Goal: Information Seeking & Learning: Learn about a topic

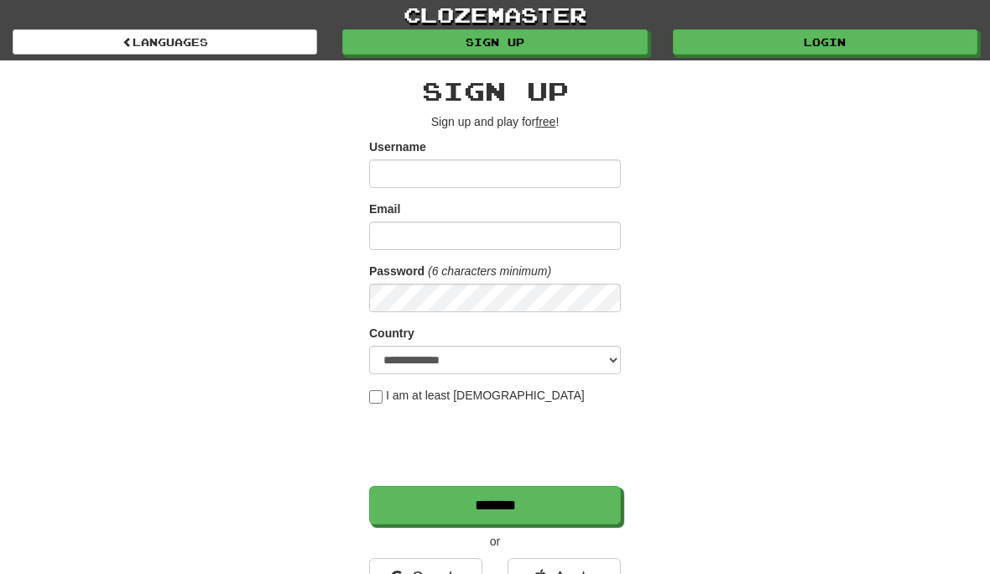
click at [828, 36] on link "Login" at bounding box center [825, 41] width 304 height 25
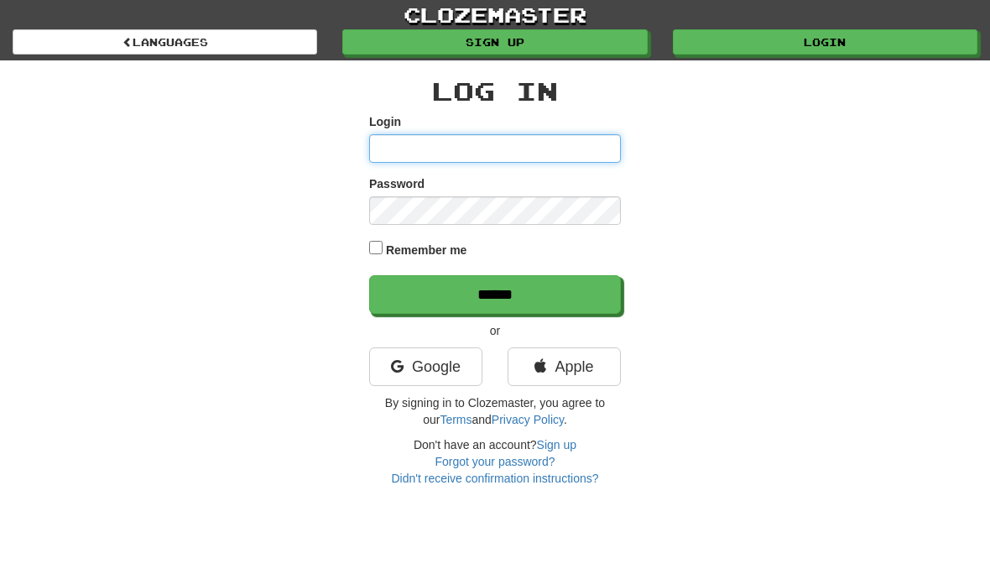
type input "**********"
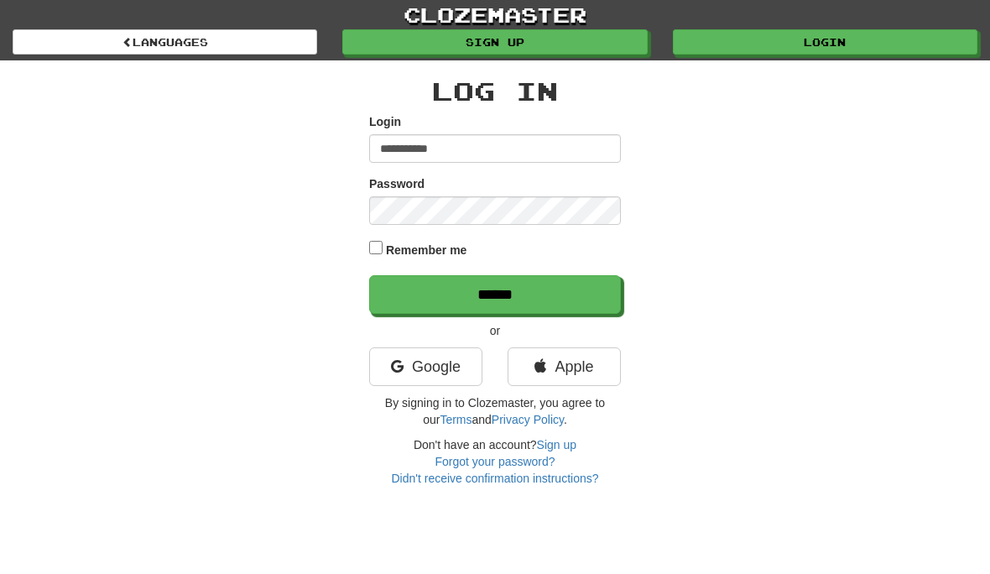
click at [495, 293] on input "******" at bounding box center [495, 294] width 252 height 39
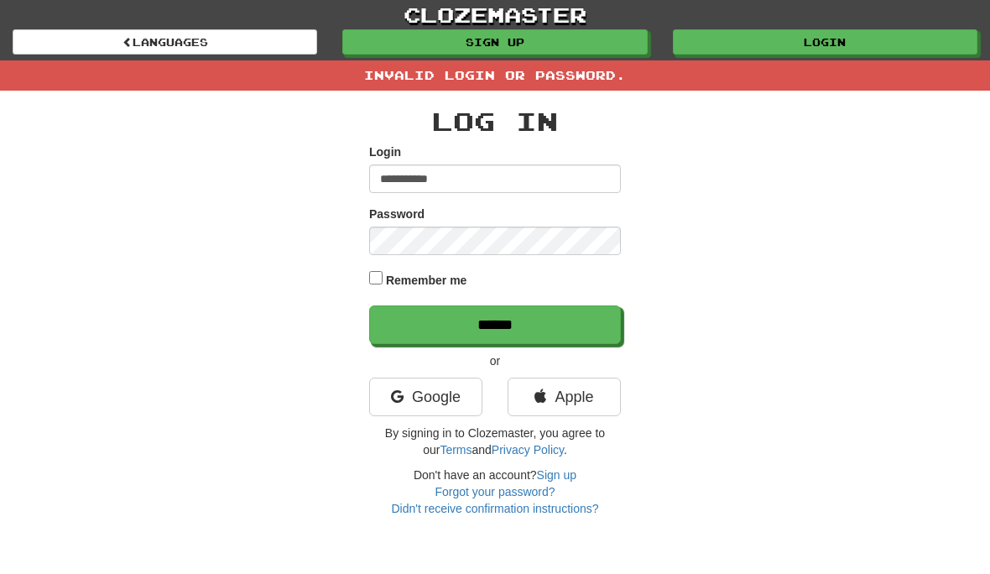
click at [554, 325] on input "******" at bounding box center [495, 324] width 252 height 39
click at [560, 327] on input "******" at bounding box center [495, 324] width 252 height 39
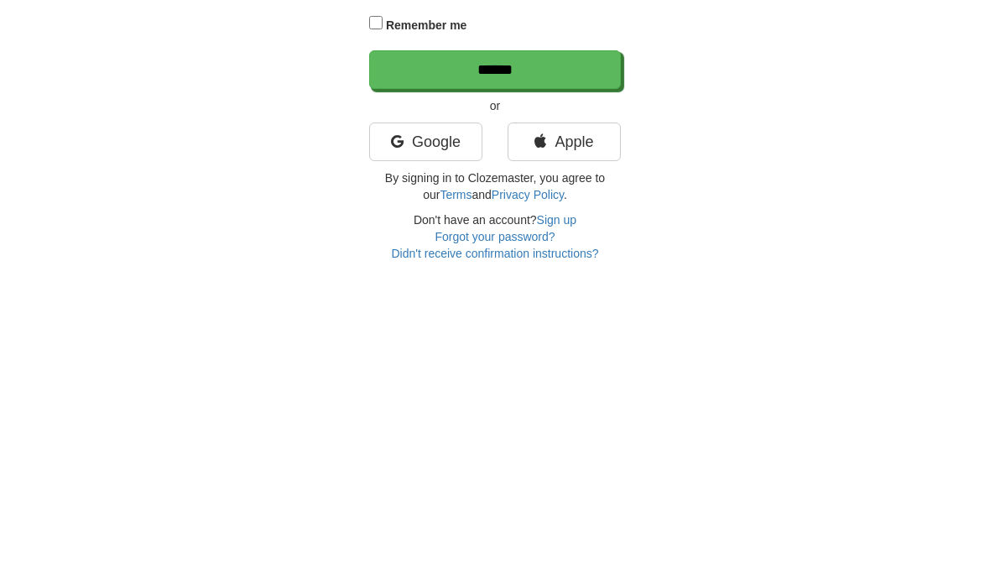
scroll to position [8, 0]
click at [510, 476] on link "Forgot your password?" at bounding box center [494, 482] width 120 height 13
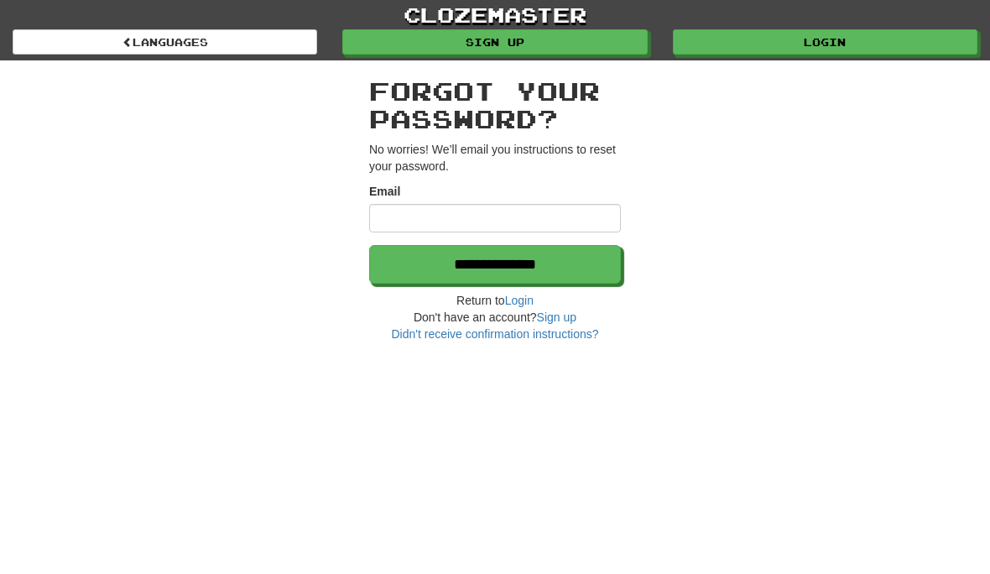
click at [402, 215] on input "Email" at bounding box center [495, 218] width 252 height 29
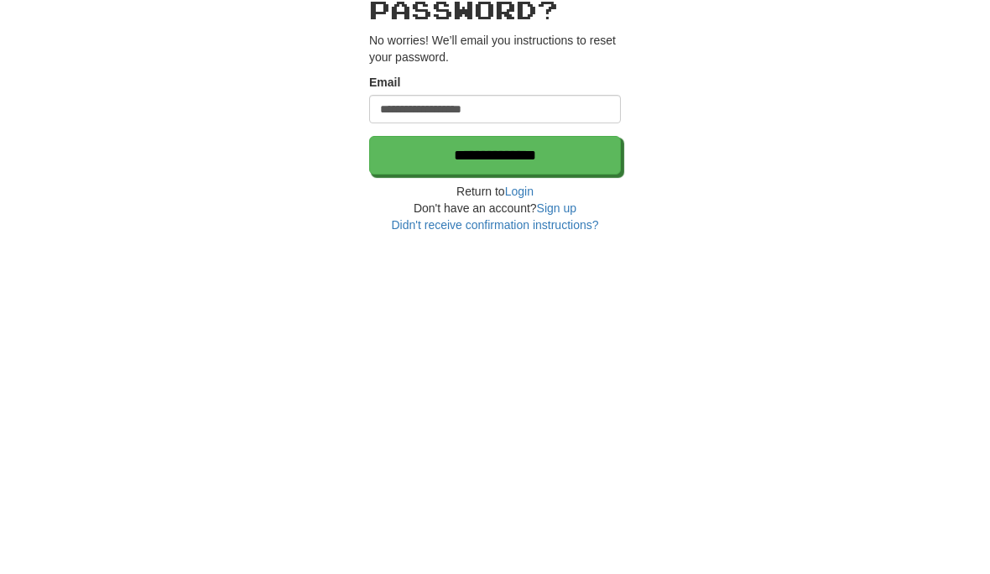
type input "**********"
click at [575, 245] on input "**********" at bounding box center [495, 264] width 252 height 39
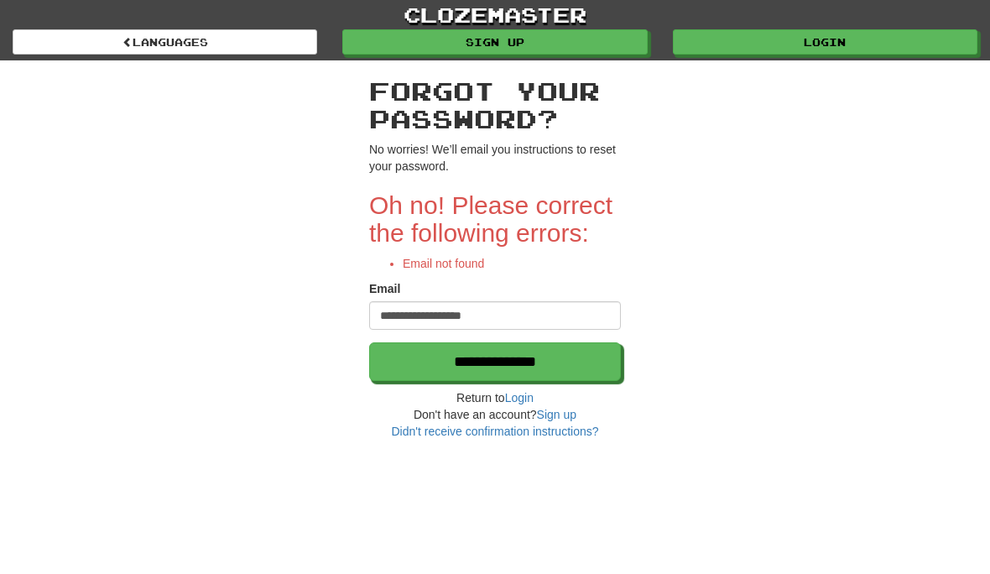
click at [568, 412] on link "Sign up" at bounding box center [556, 414] width 39 height 13
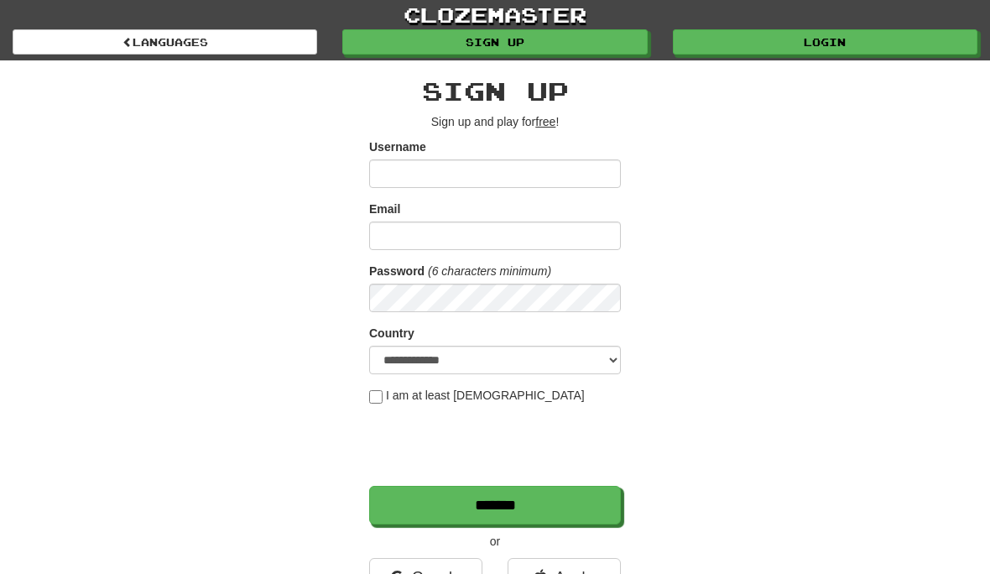
click at [405, 169] on input "Username" at bounding box center [495, 173] width 252 height 29
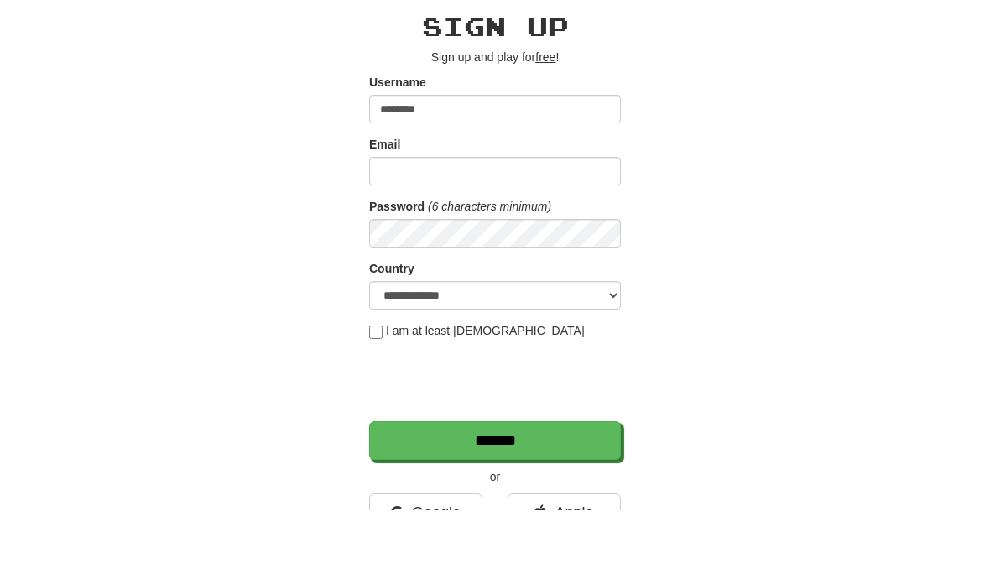
type input "********"
click at [393, 221] on input "Email" at bounding box center [495, 235] width 252 height 29
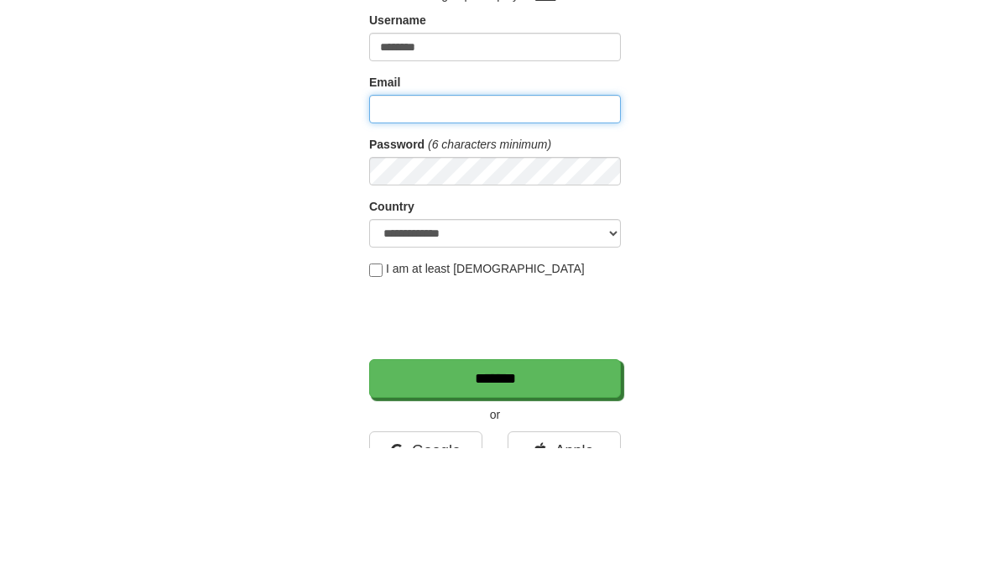
type input "**********"
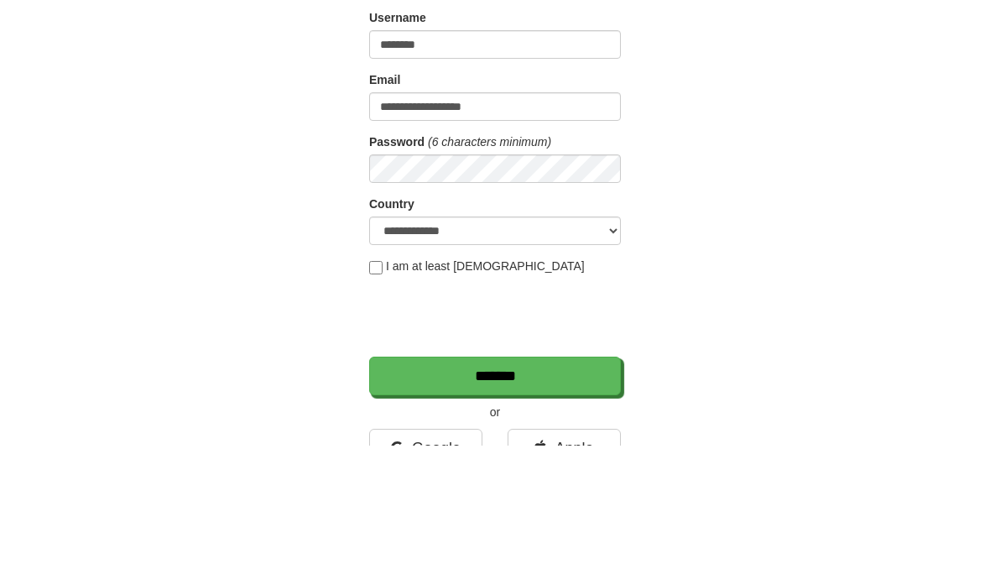
scroll to position [129, 0]
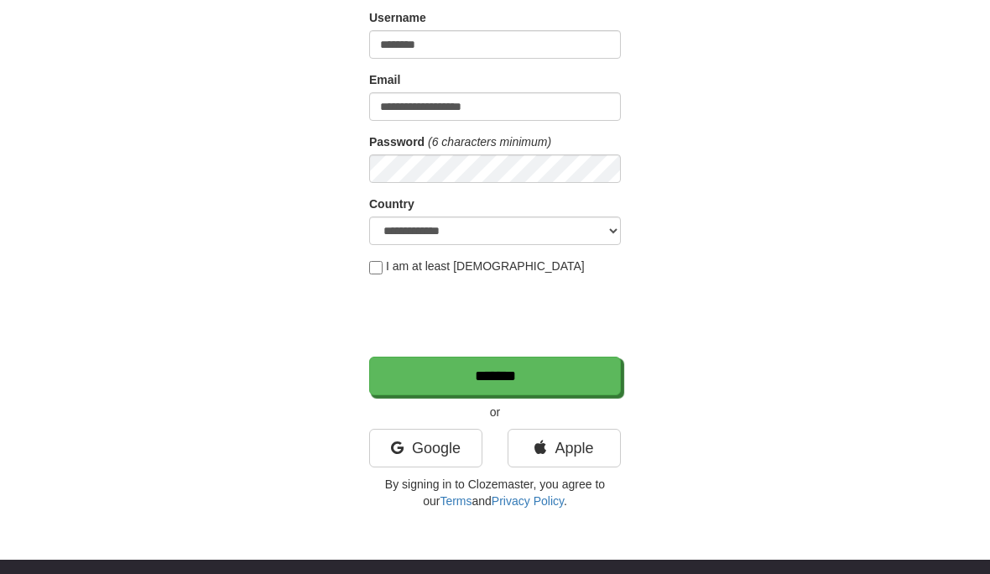
click at [512, 382] on input "*******" at bounding box center [495, 375] width 252 height 39
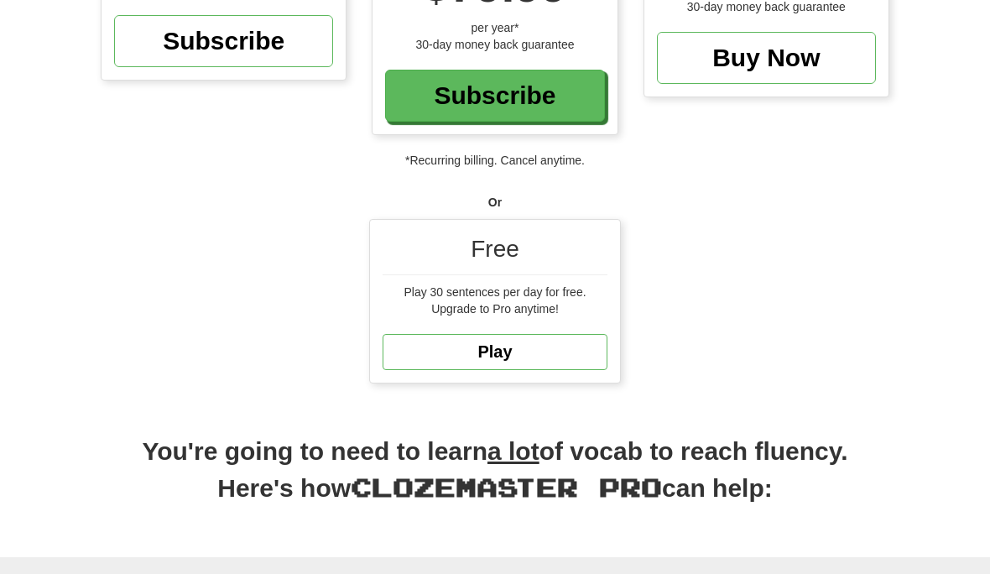
scroll to position [372, 0]
click at [505, 338] on link "Play" at bounding box center [494, 352] width 225 height 36
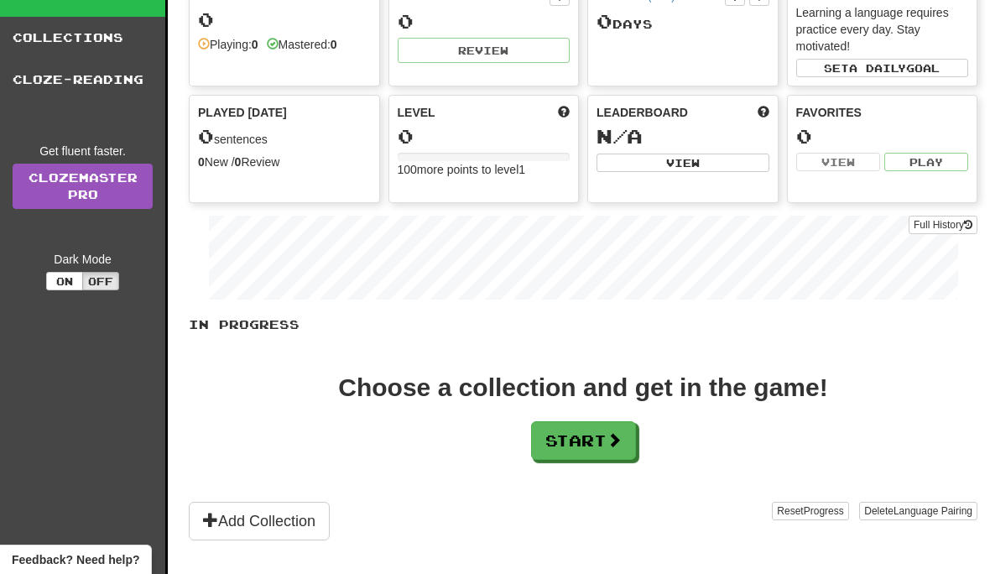
click at [600, 421] on button "Start" at bounding box center [583, 440] width 105 height 39
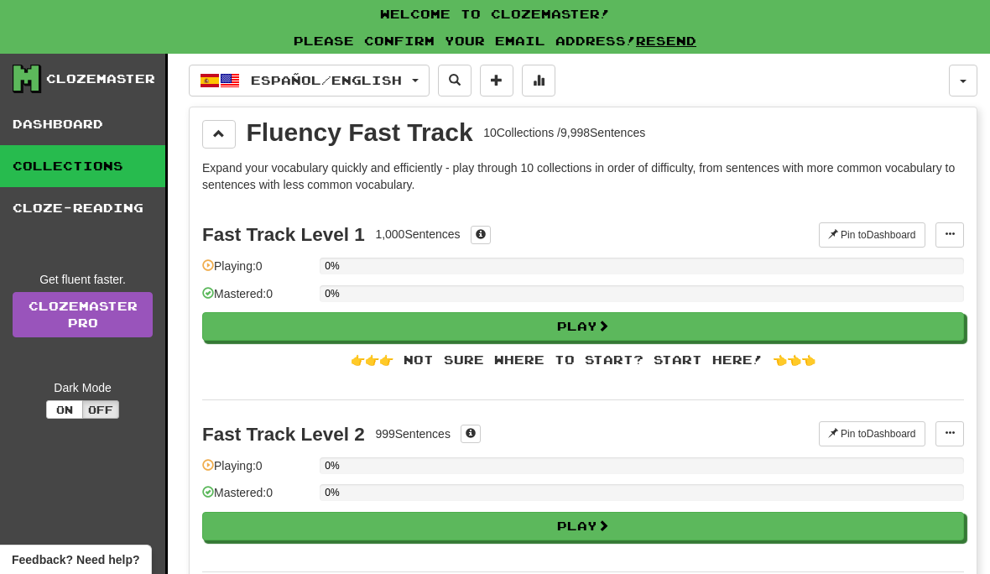
click at [606, 340] on button "Play" at bounding box center [583, 326] width 762 height 29
select select "**"
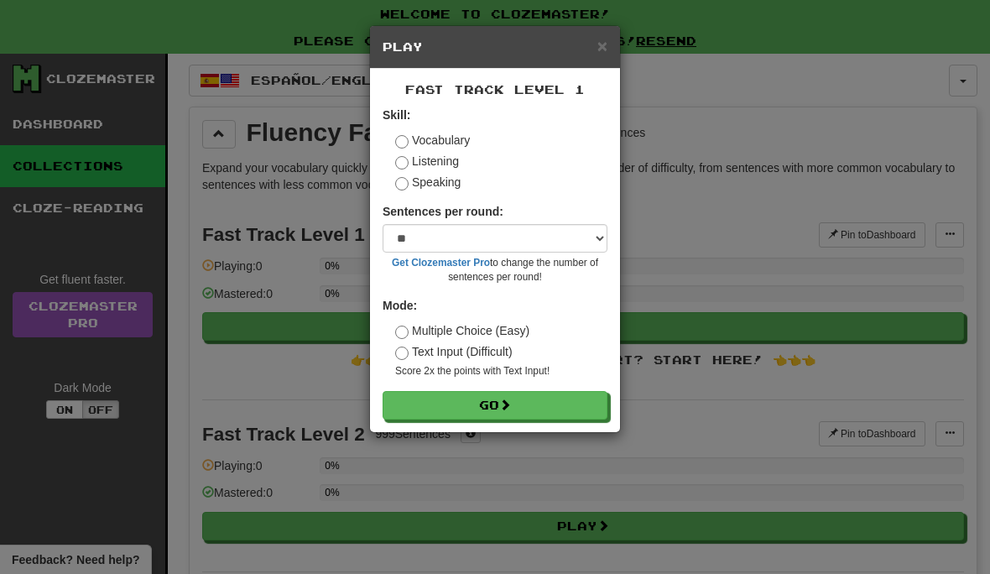
click at [495, 408] on button "Go" at bounding box center [494, 405] width 225 height 29
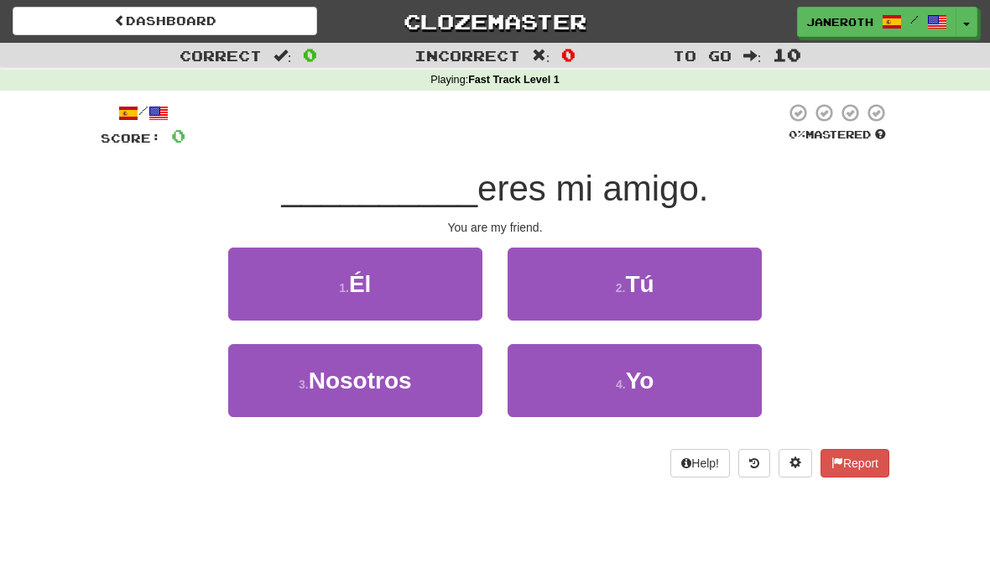
click at [635, 295] on span "Tú" at bounding box center [639, 284] width 29 height 26
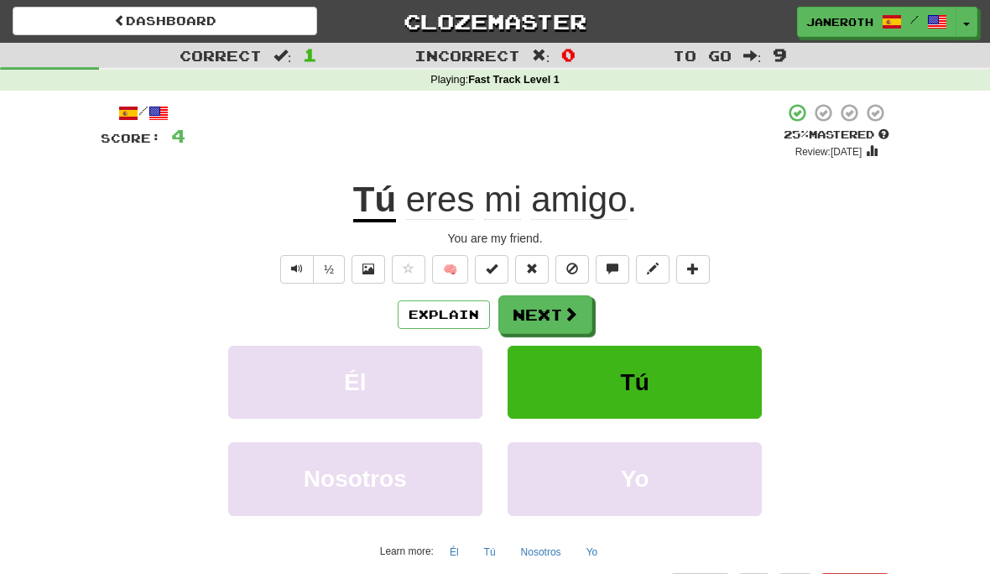
click at [550, 323] on button "Next" at bounding box center [545, 314] width 94 height 39
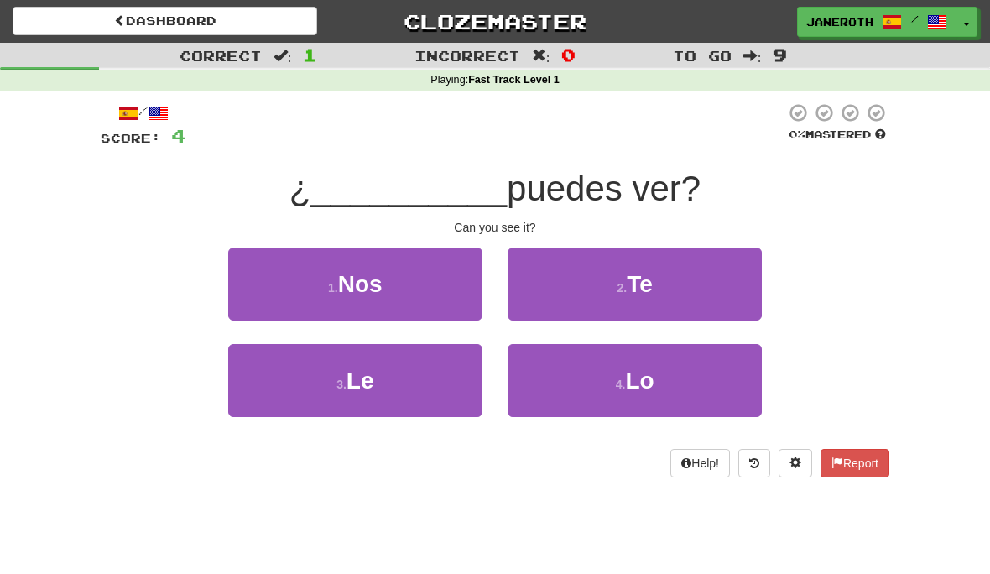
click at [650, 291] on span "Te" at bounding box center [640, 284] width 26 height 26
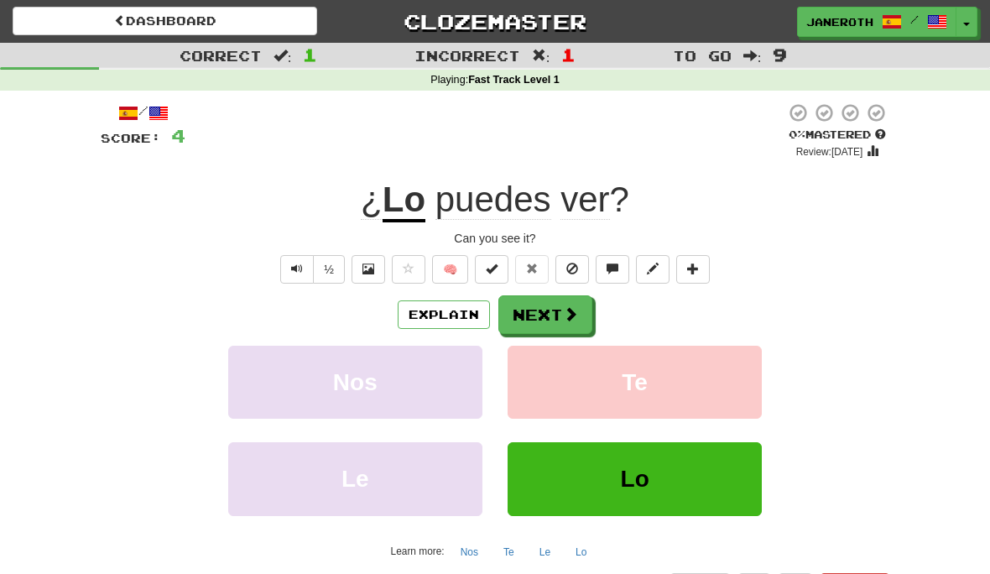
click at [448, 319] on button "Explain" at bounding box center [444, 314] width 92 height 29
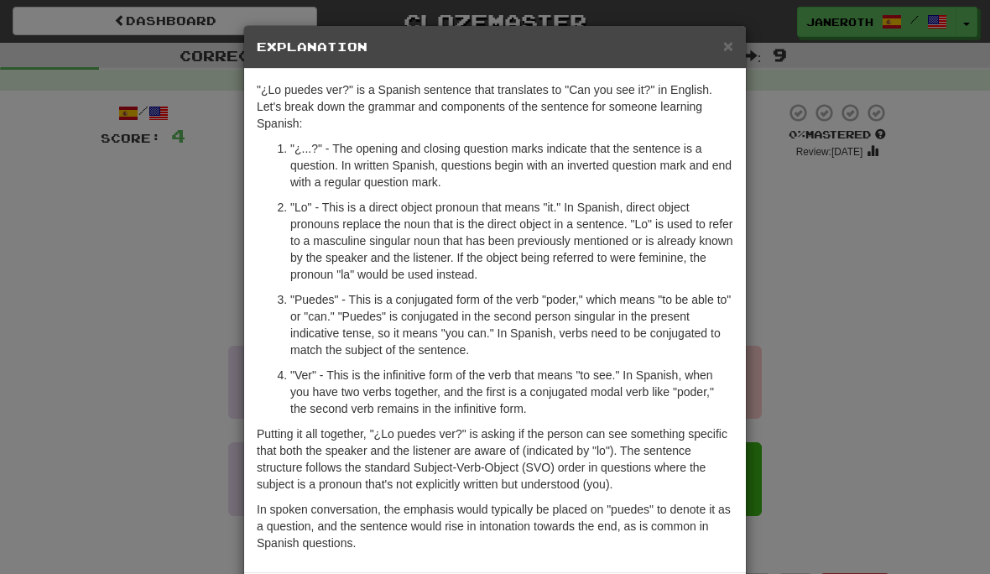
click at [726, 54] on span "×" at bounding box center [728, 45] width 10 height 19
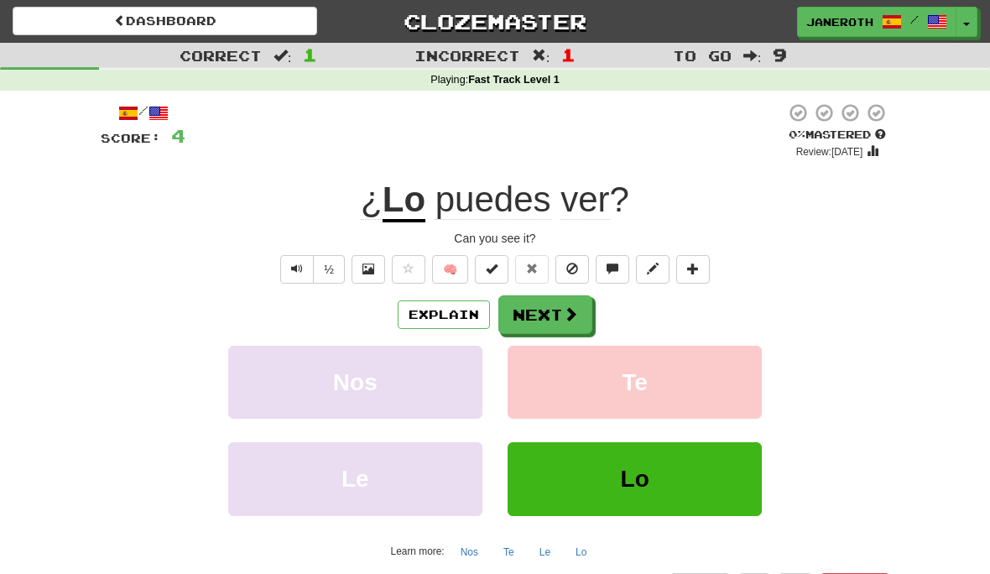
click at [557, 311] on button "Next" at bounding box center [545, 314] width 94 height 39
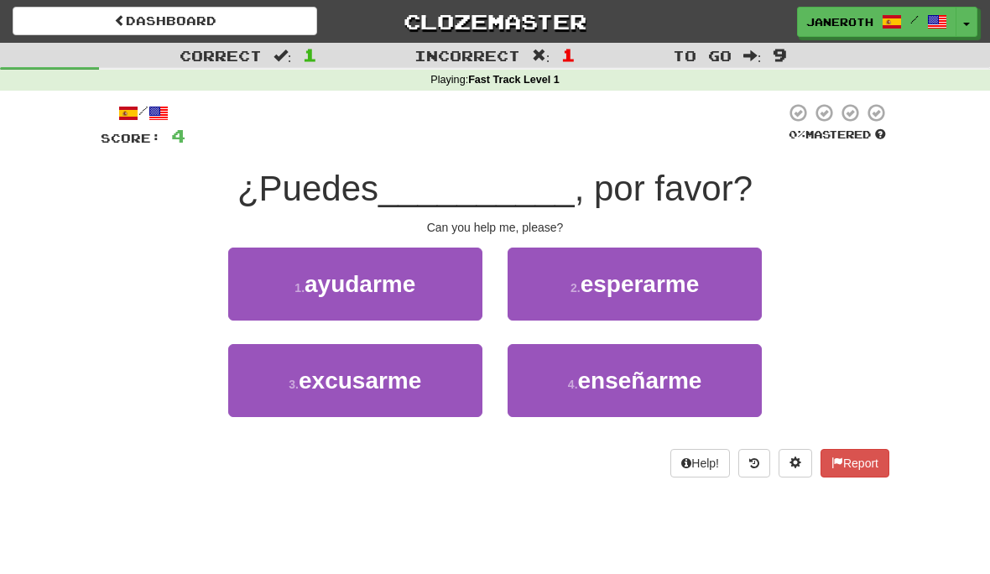
click at [424, 299] on button "1 . ayudarme" at bounding box center [355, 283] width 254 height 73
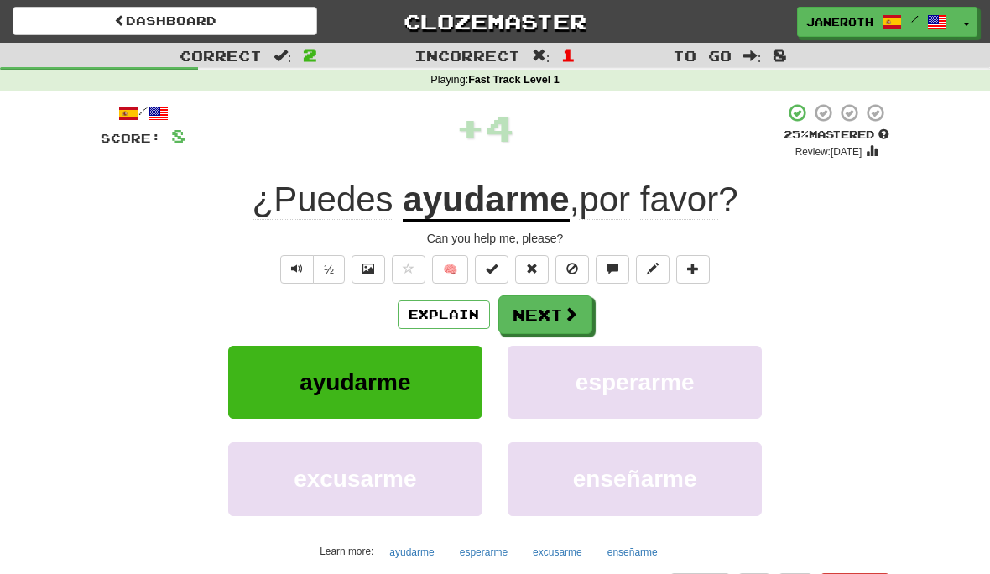
click at [572, 311] on span at bounding box center [570, 313] width 15 height 15
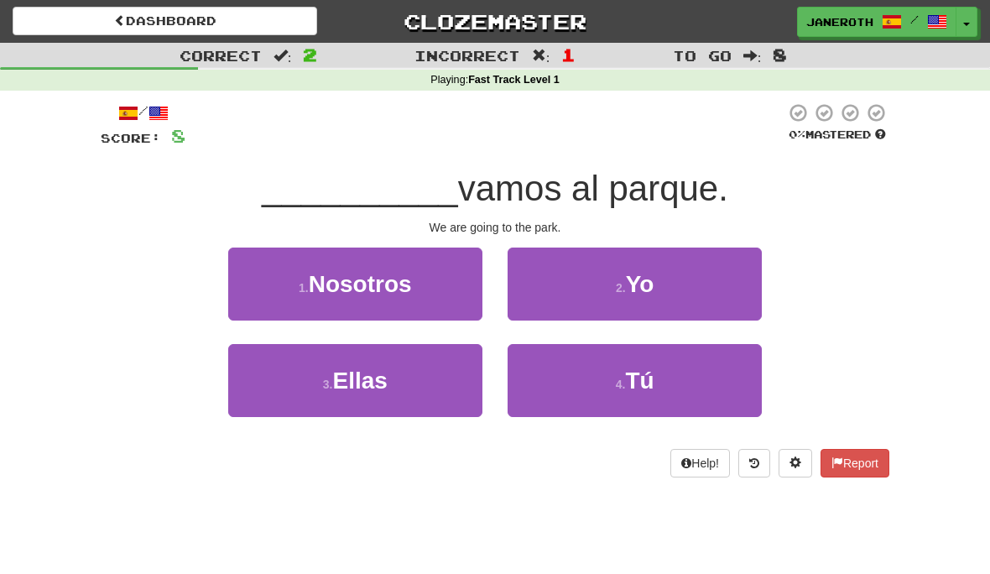
click at [392, 284] on span "Nosotros" at bounding box center [360, 284] width 103 height 26
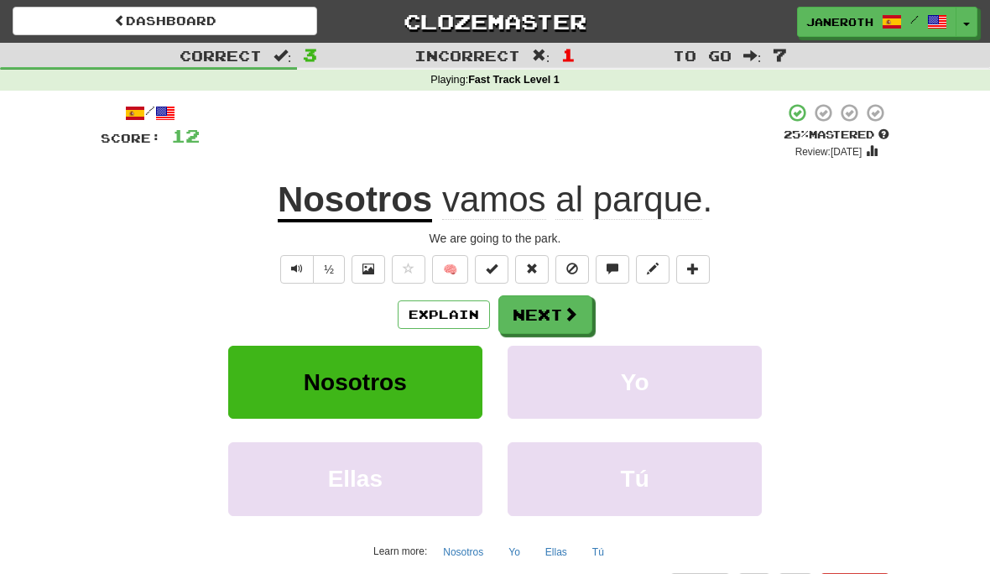
click at [558, 319] on button "Next" at bounding box center [545, 314] width 94 height 39
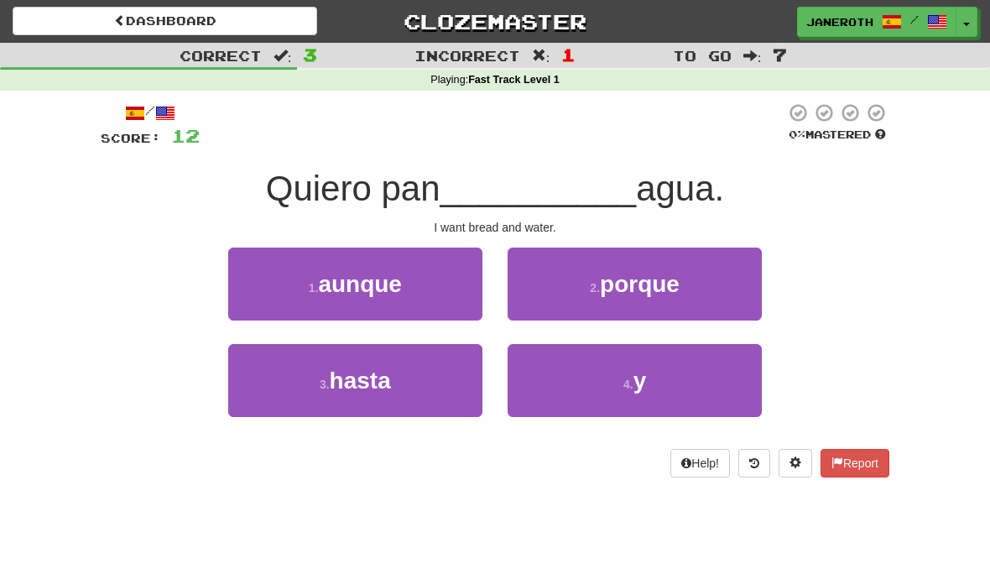
click at [637, 376] on span "y" at bounding box center [639, 380] width 13 height 26
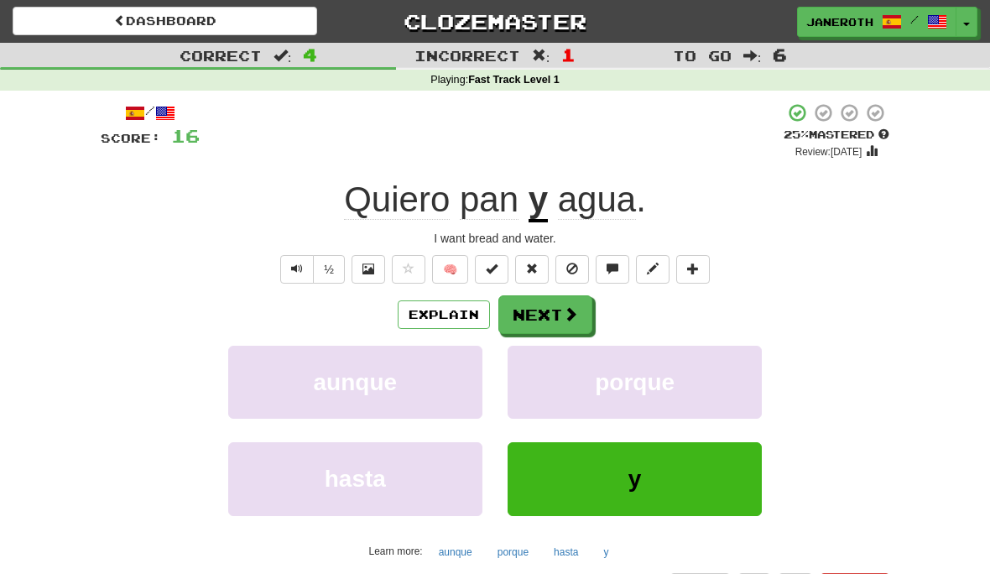
click at [639, 487] on span "y" at bounding box center [634, 479] width 13 height 26
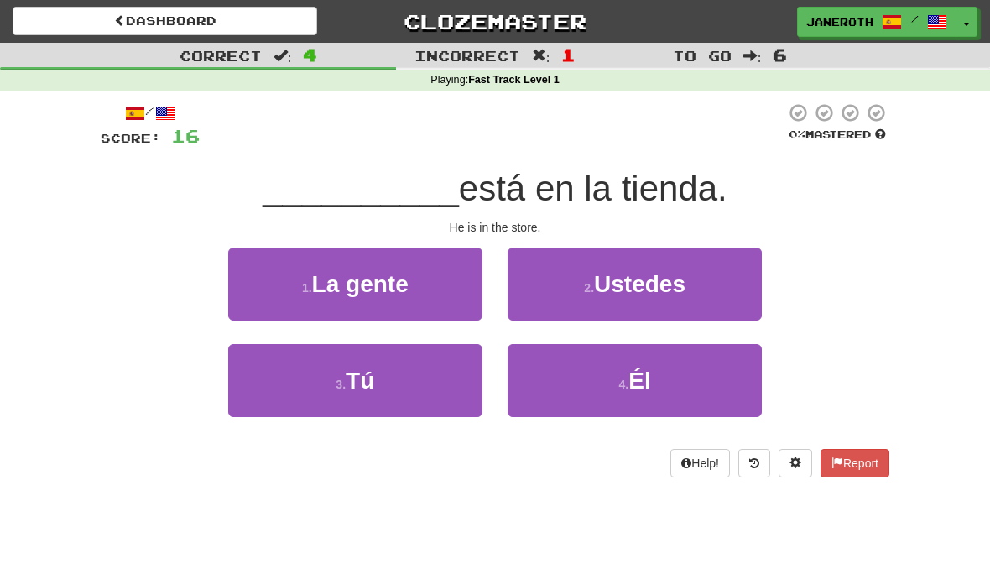
click at [649, 382] on span "Él" at bounding box center [639, 380] width 22 height 26
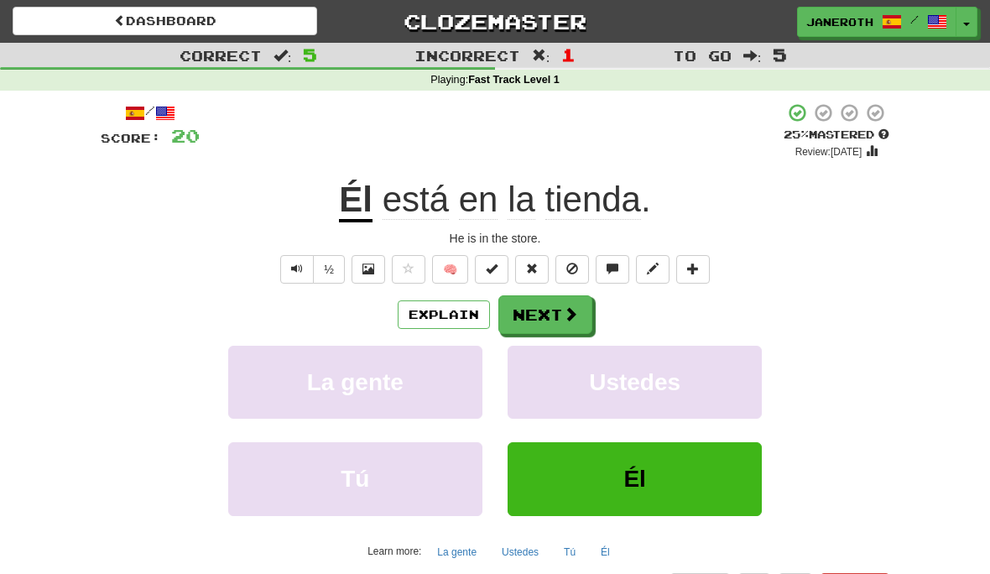
click at [576, 326] on button "Next" at bounding box center [545, 314] width 94 height 39
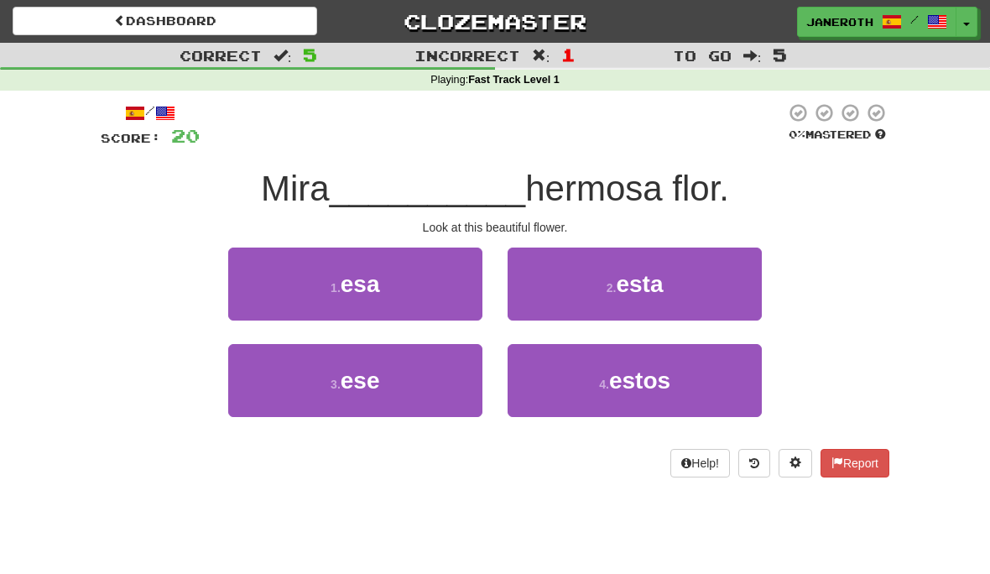
click at [575, 325] on div "2 . esta" at bounding box center [634, 295] width 279 height 96
click at [658, 278] on span "esta" at bounding box center [639, 284] width 47 height 26
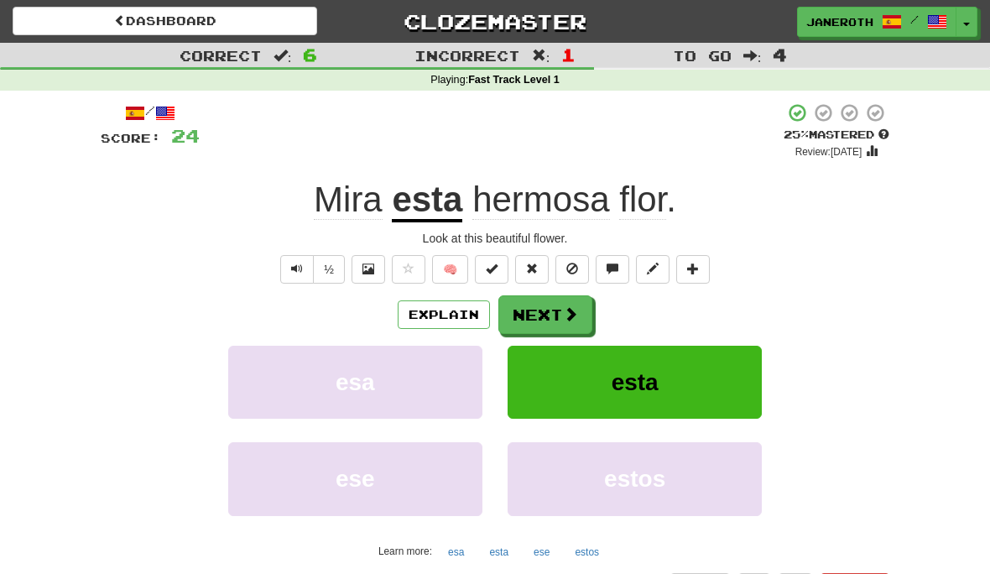
click at [561, 315] on button "Next" at bounding box center [545, 314] width 94 height 39
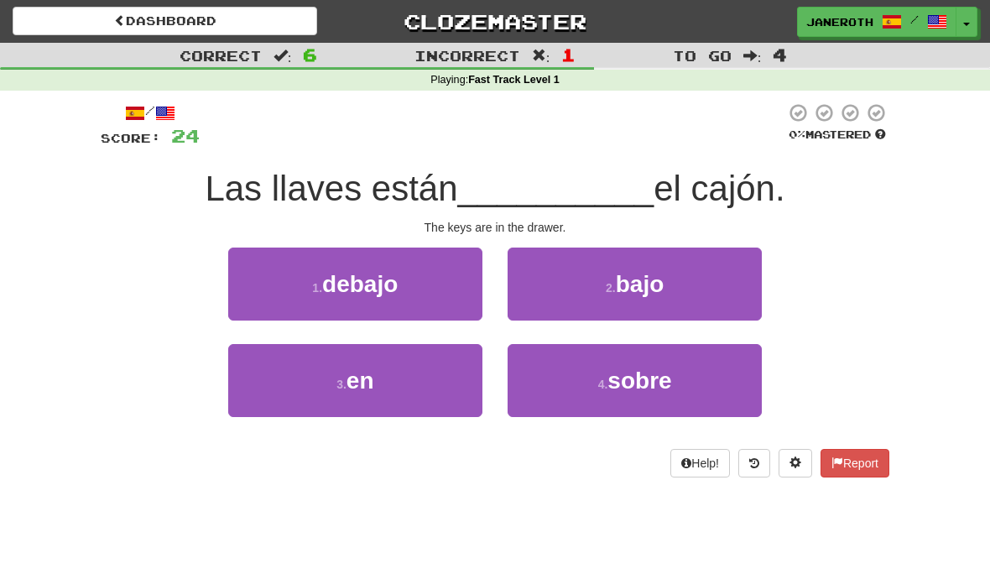
click at [362, 390] on span "en" at bounding box center [360, 380] width 28 height 26
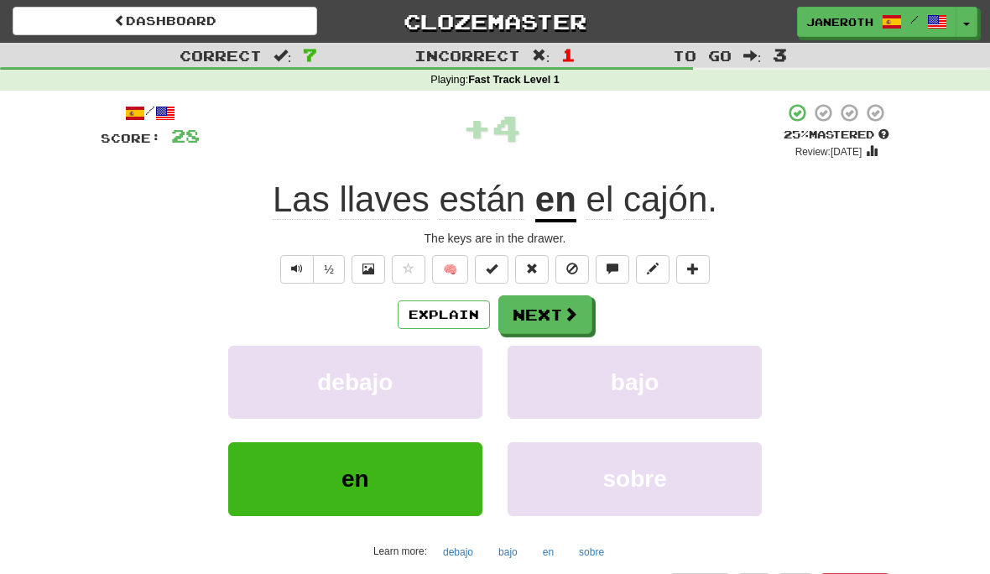
click at [572, 306] on span at bounding box center [570, 313] width 15 height 15
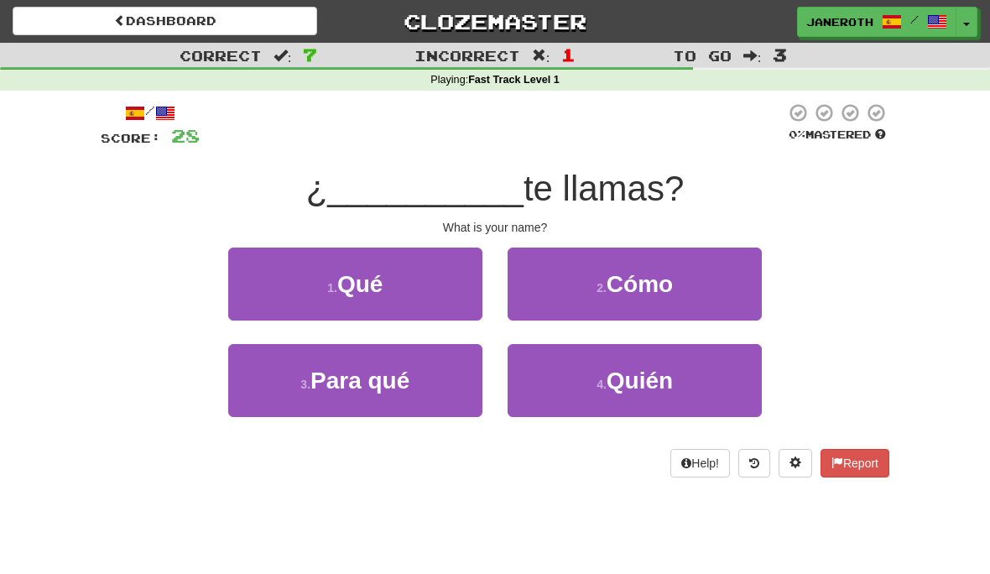
click at [659, 276] on span "Cómo" at bounding box center [639, 284] width 66 height 26
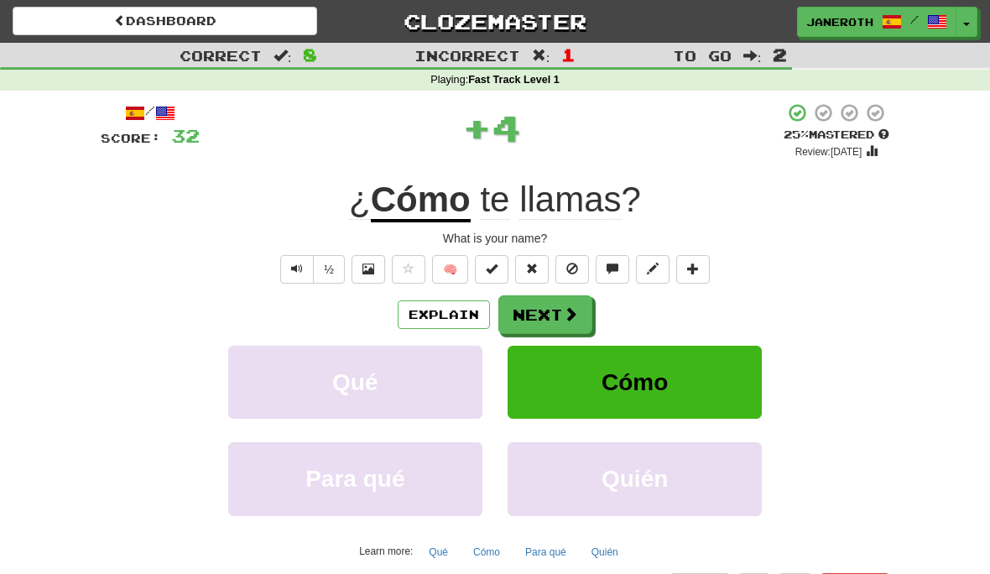
click at [560, 312] on button "Next" at bounding box center [545, 314] width 94 height 39
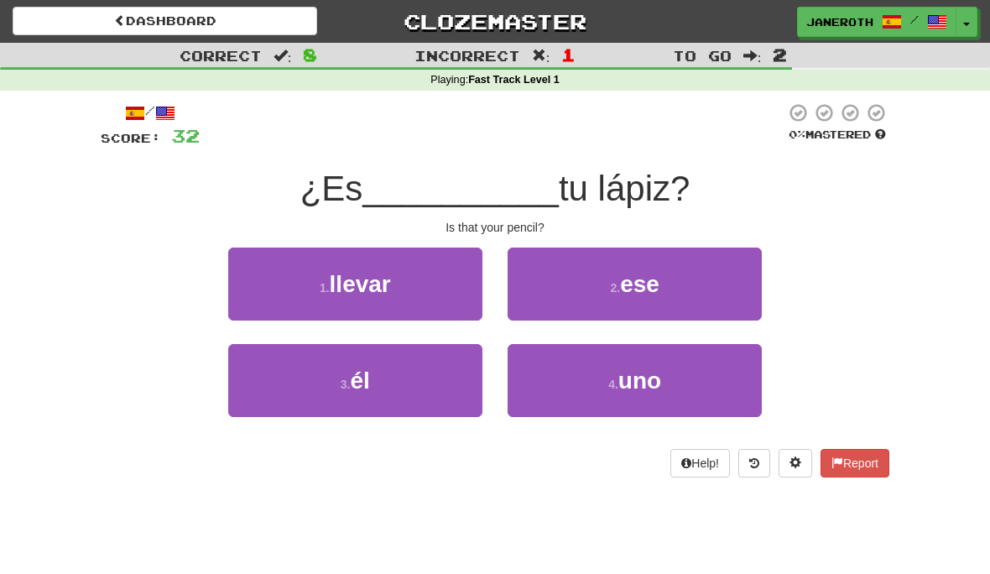
click at [640, 284] on span "ese" at bounding box center [639, 284] width 39 height 26
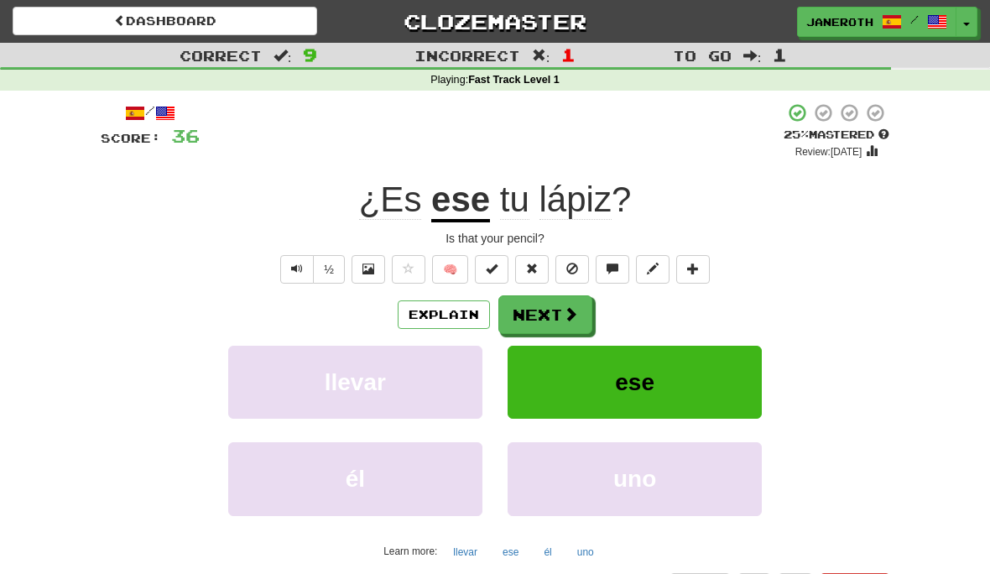
click at [568, 313] on span at bounding box center [570, 313] width 15 height 15
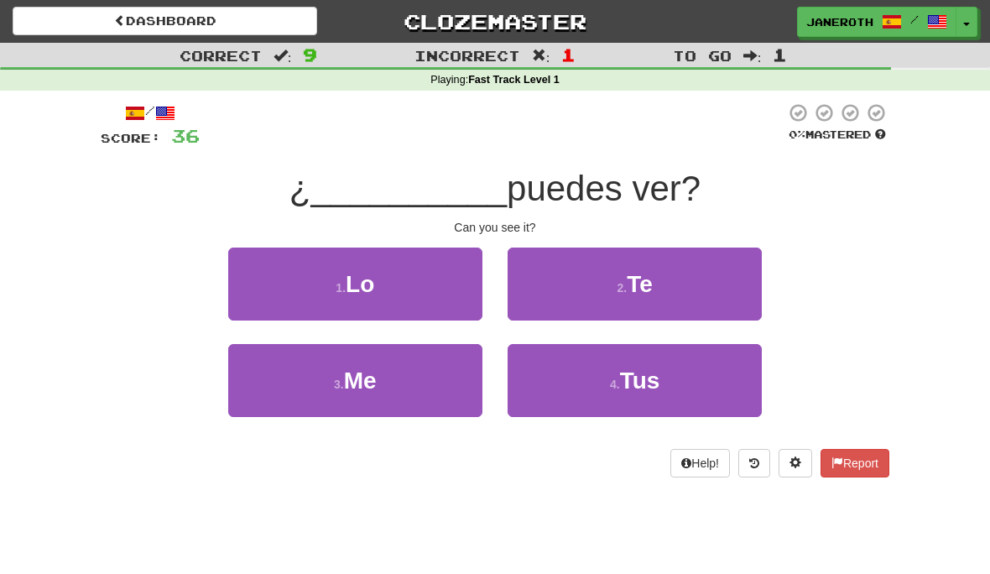
click at [374, 297] on button "1 . Lo" at bounding box center [355, 283] width 254 height 73
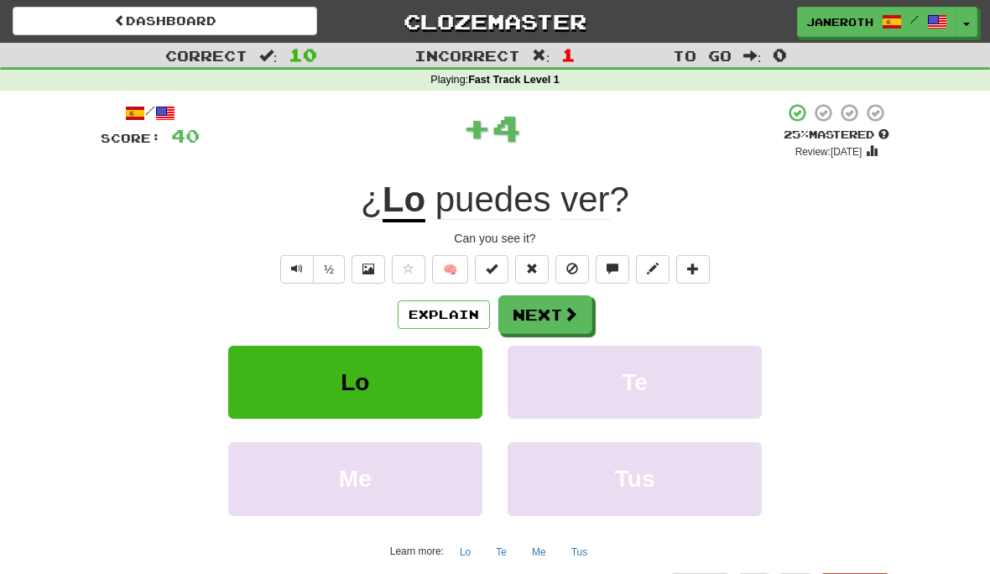
click at [559, 325] on button "Next" at bounding box center [545, 314] width 94 height 39
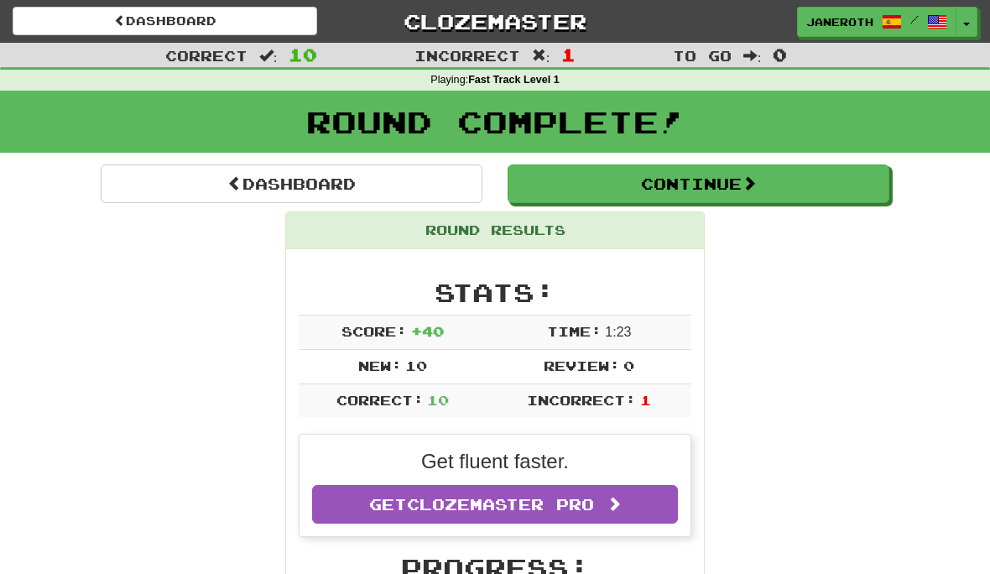
click at [739, 192] on button "Continue" at bounding box center [698, 183] width 382 height 39
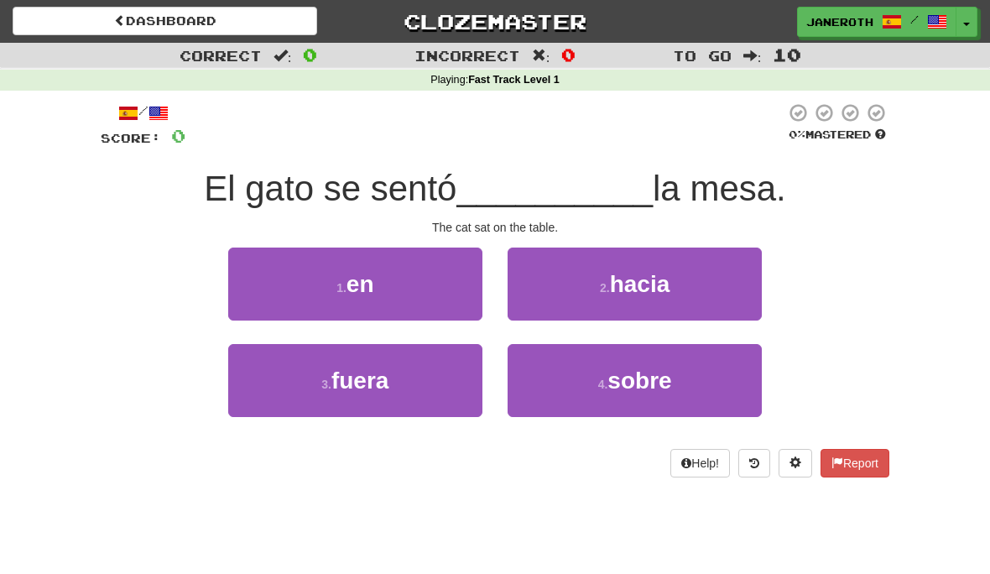
click at [374, 289] on span "en" at bounding box center [360, 284] width 28 height 26
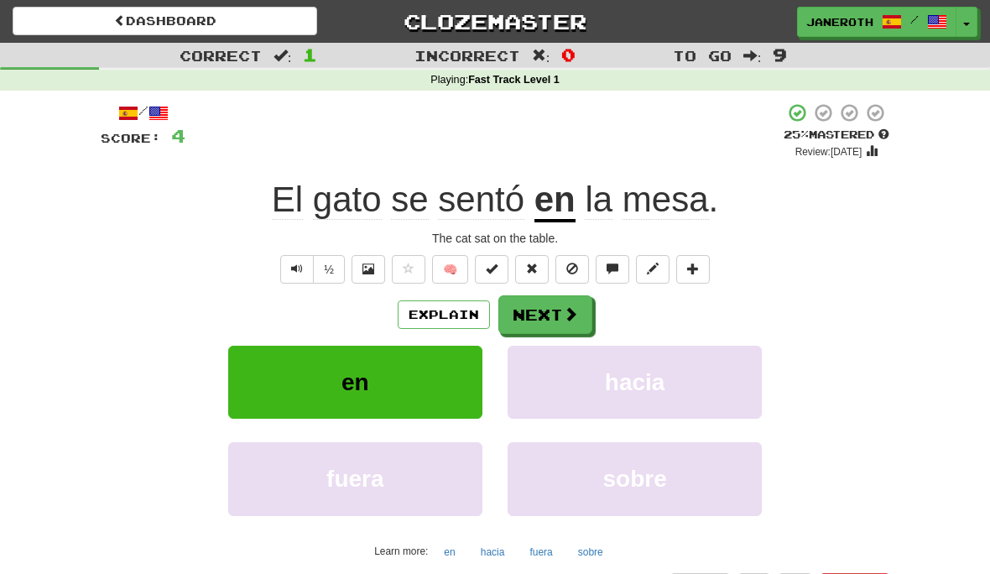
click at [559, 315] on button "Next" at bounding box center [545, 314] width 94 height 39
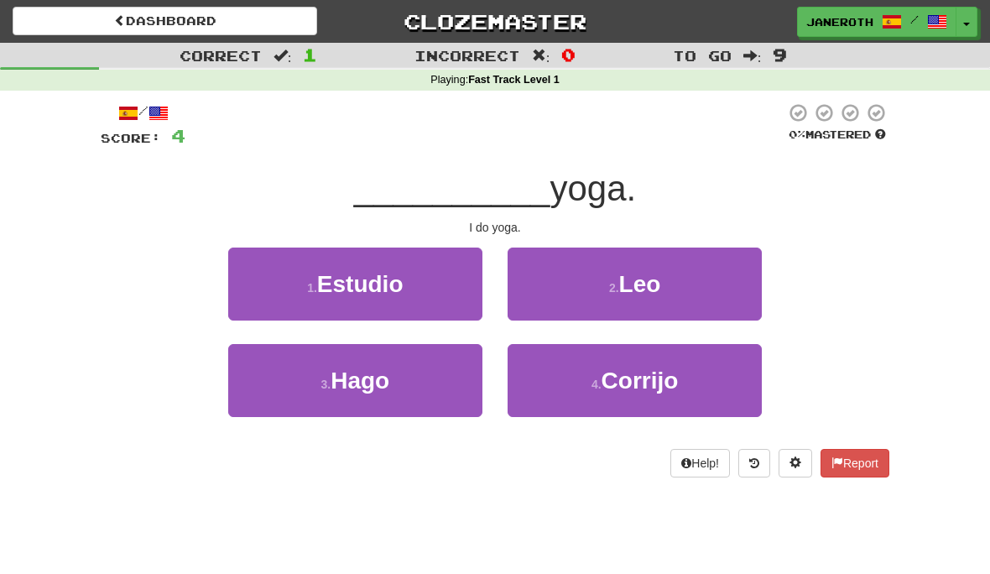
click at [373, 376] on span "Hago" at bounding box center [359, 380] width 59 height 26
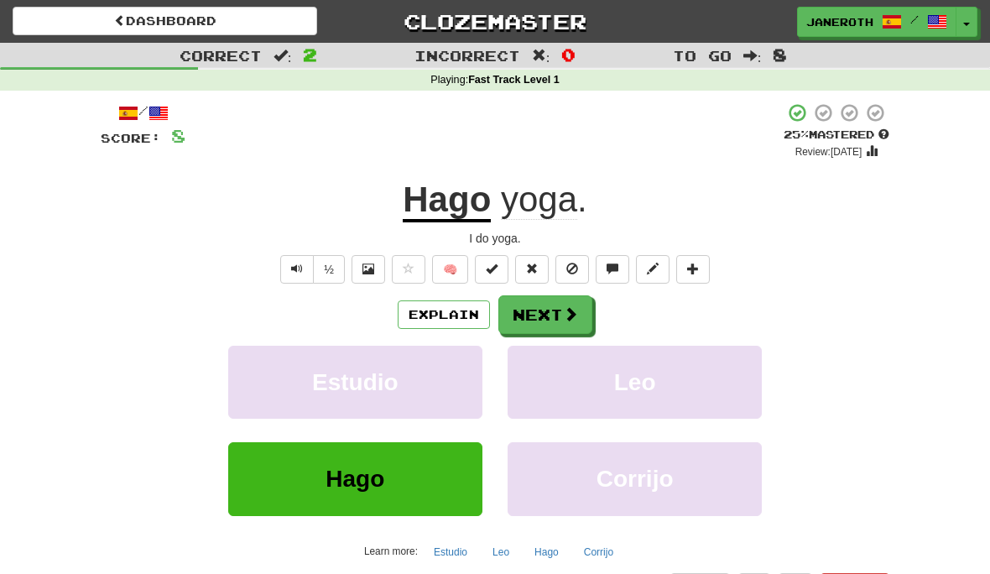
click at [556, 315] on button "Next" at bounding box center [545, 314] width 94 height 39
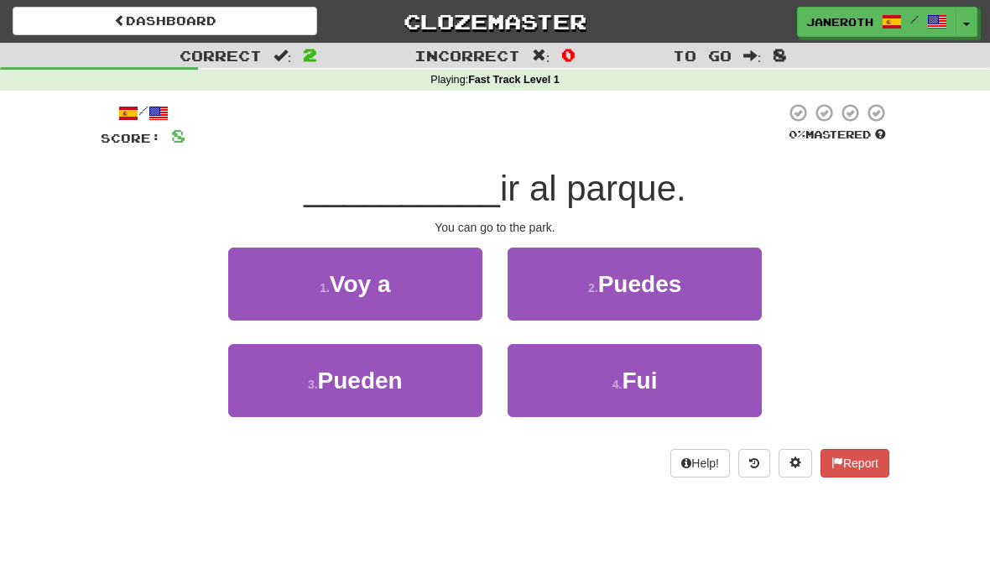
click at [653, 279] on span "Puedes" at bounding box center [640, 284] width 84 height 26
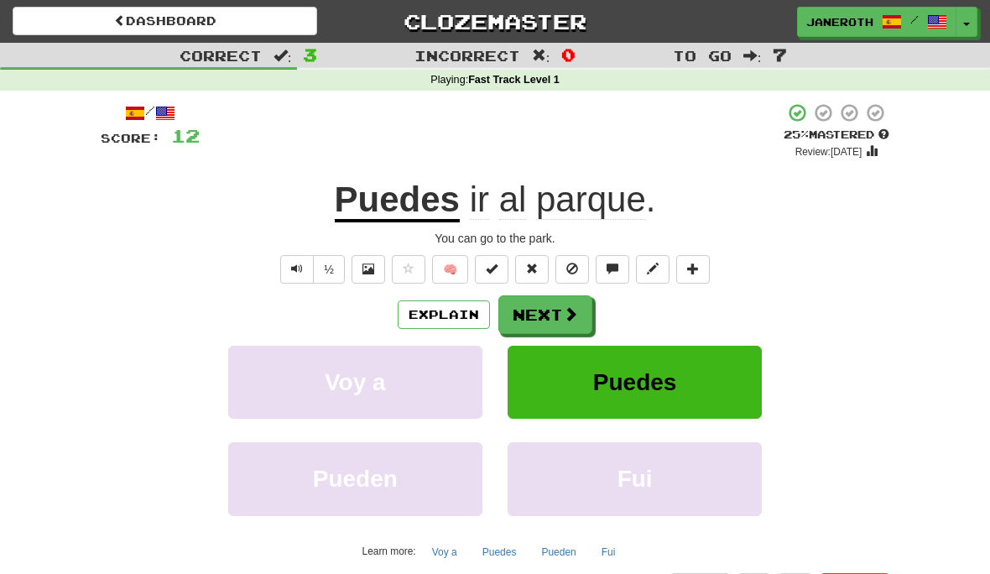
click at [559, 312] on button "Next" at bounding box center [545, 314] width 94 height 39
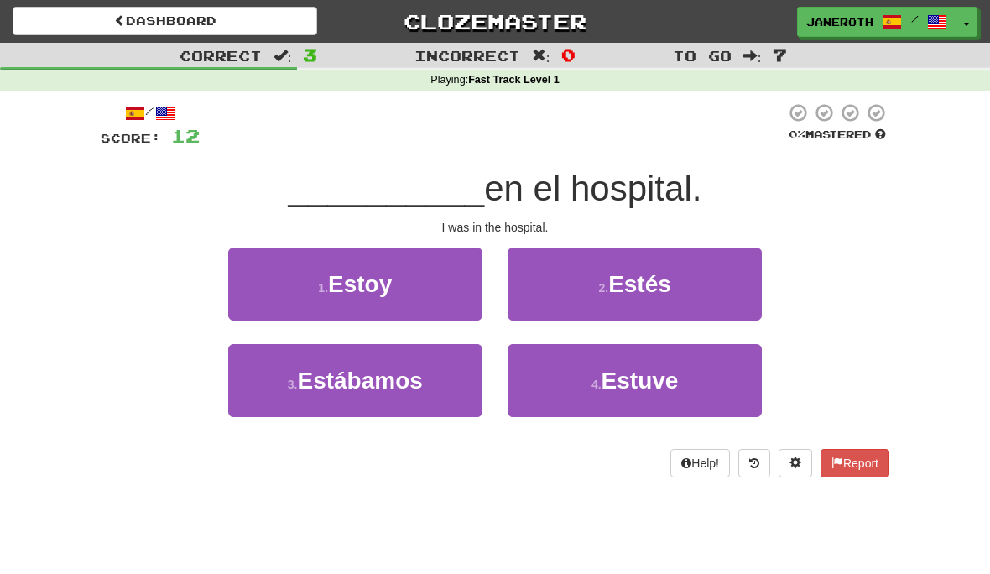
click at [655, 372] on span "Estuve" at bounding box center [639, 380] width 77 height 26
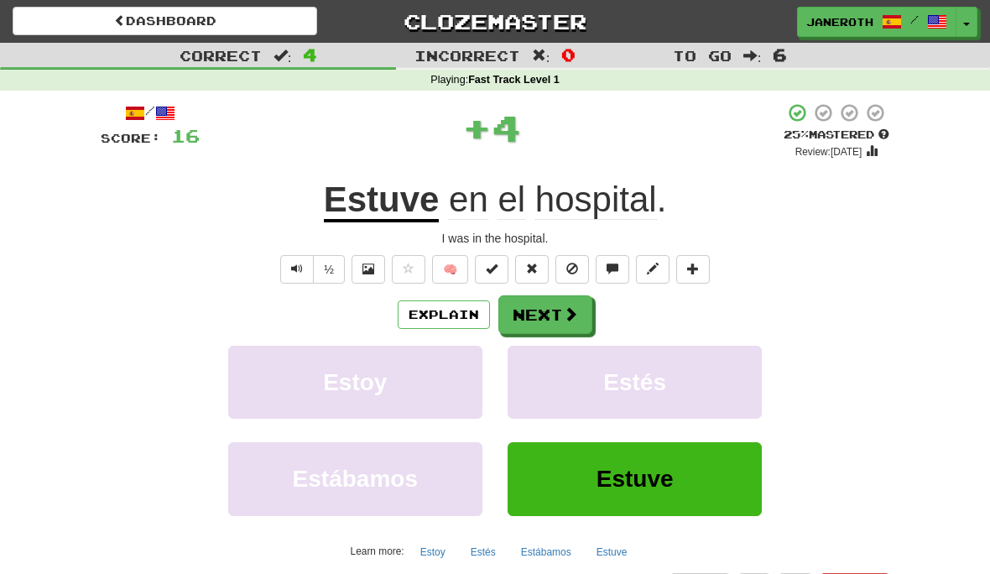
click at [557, 307] on button "Next" at bounding box center [545, 314] width 94 height 39
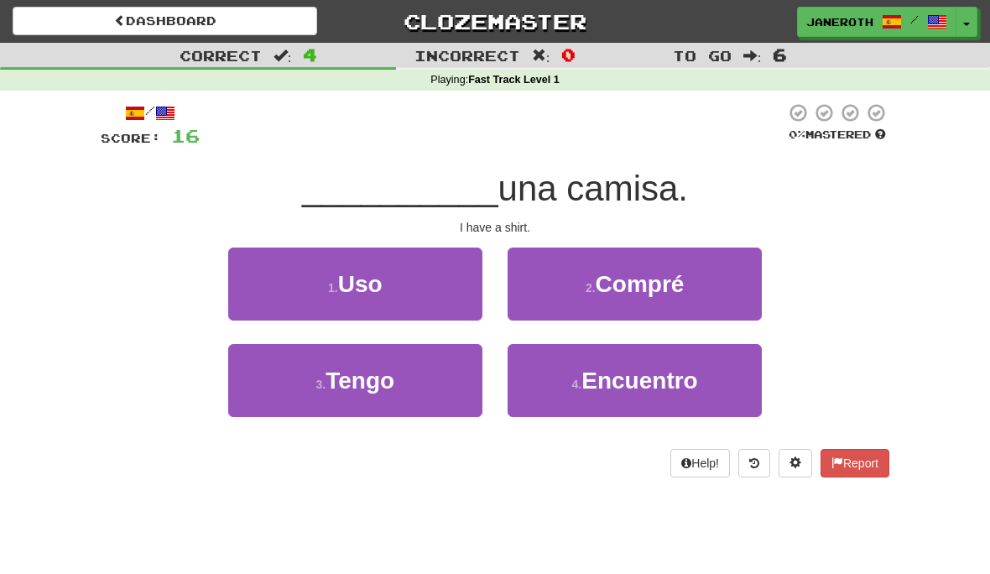
click at [377, 380] on span "Tengo" at bounding box center [359, 380] width 69 height 26
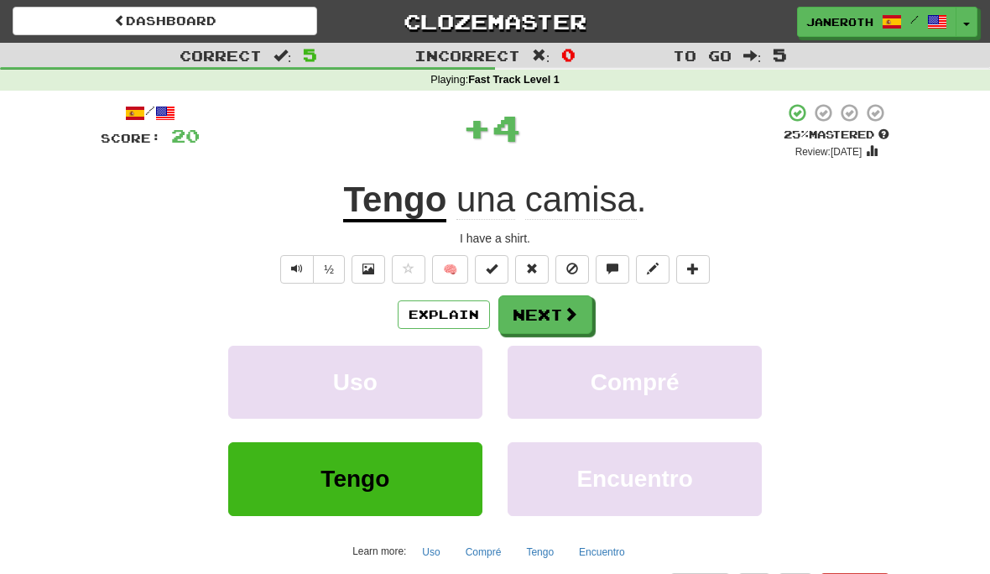
click at [552, 316] on button "Next" at bounding box center [545, 314] width 94 height 39
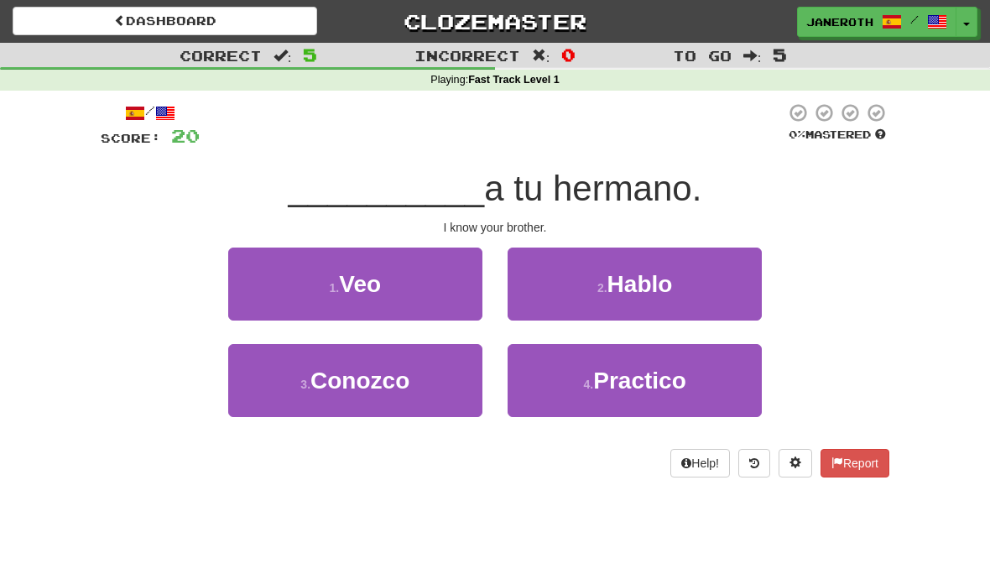
click at [375, 386] on span "Conozco" at bounding box center [359, 380] width 99 height 26
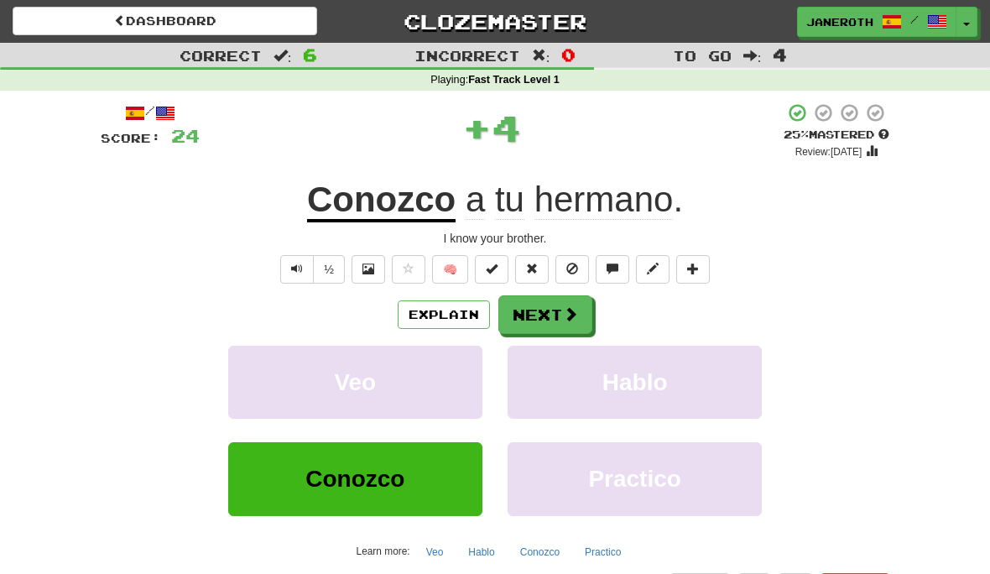
click at [547, 311] on button "Next" at bounding box center [545, 314] width 94 height 39
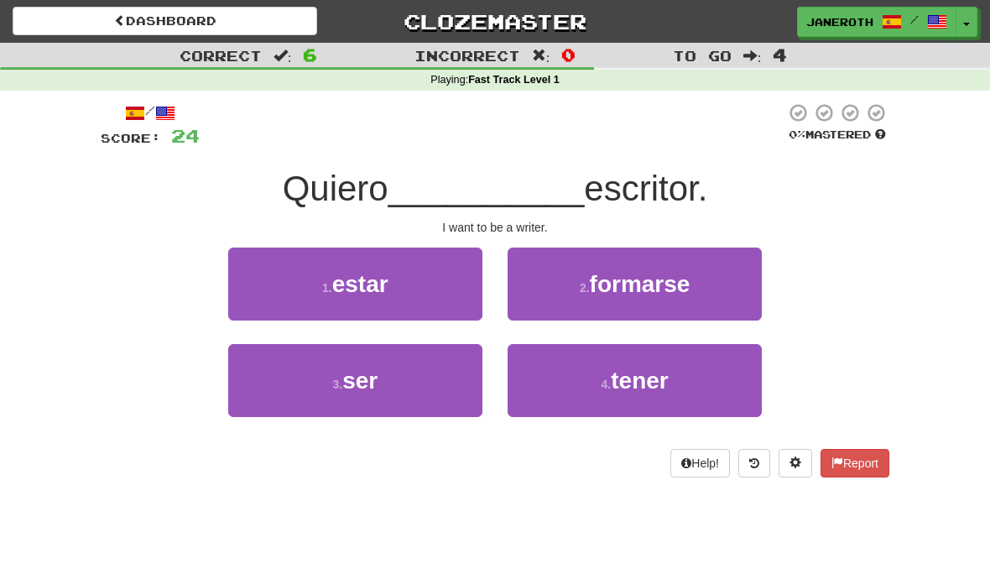
click at [404, 279] on button "1 . estar" at bounding box center [355, 283] width 254 height 73
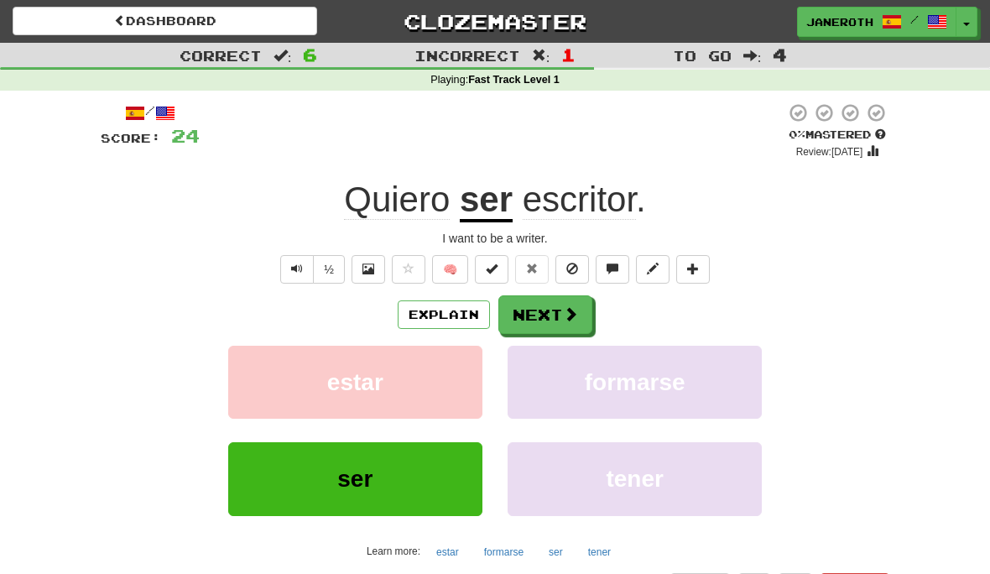
click at [455, 315] on button "Explain" at bounding box center [444, 314] width 92 height 29
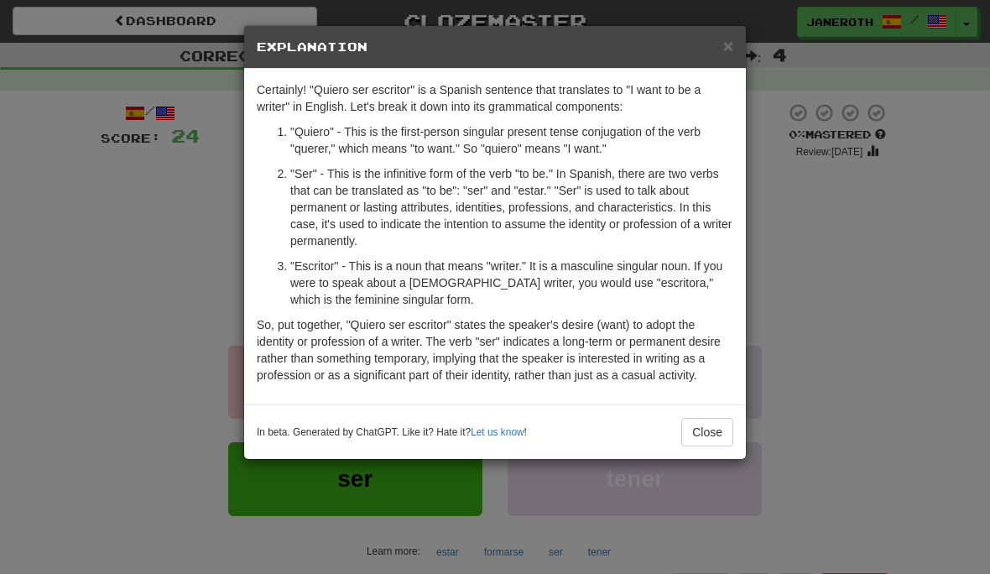
click at [710, 435] on button "Close" at bounding box center [707, 432] width 52 height 29
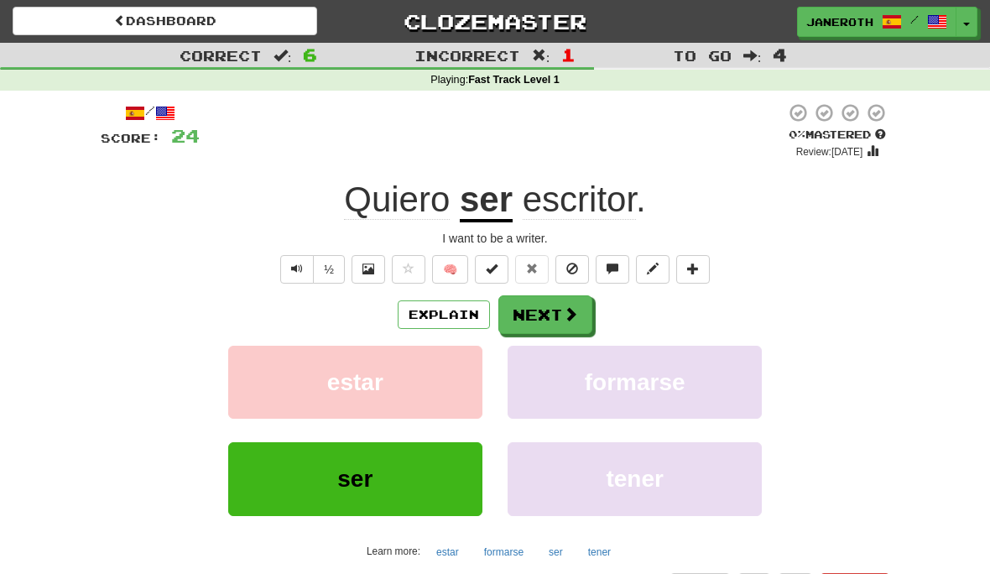
click at [556, 315] on button "Next" at bounding box center [545, 314] width 94 height 39
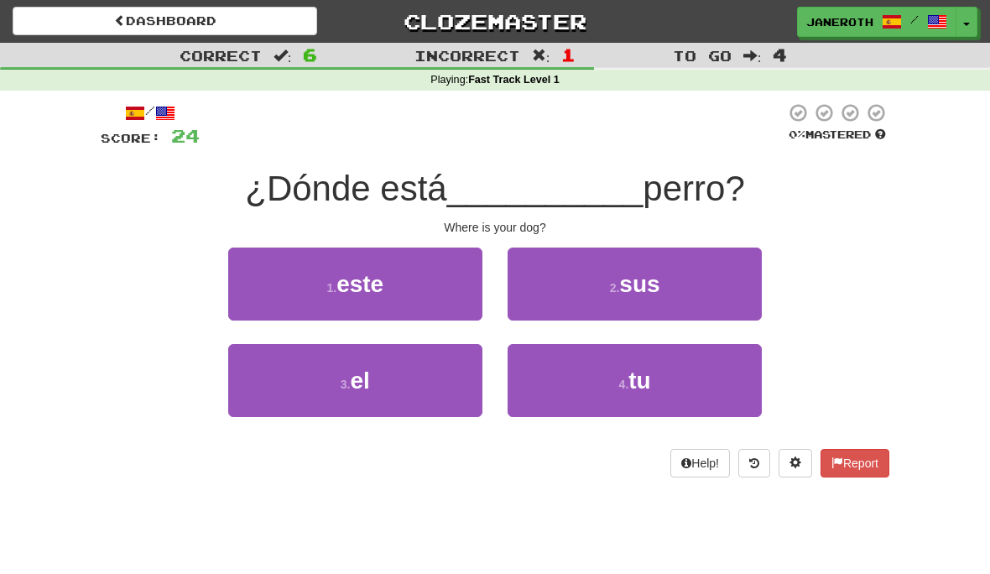
click at [632, 397] on button "4 . tu" at bounding box center [634, 380] width 254 height 73
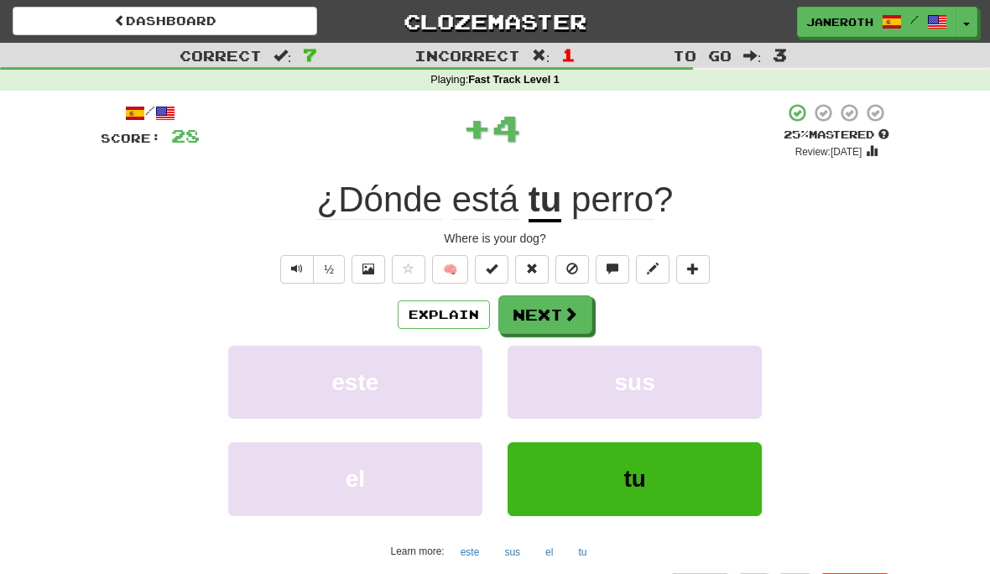
click at [566, 310] on span at bounding box center [570, 313] width 15 height 15
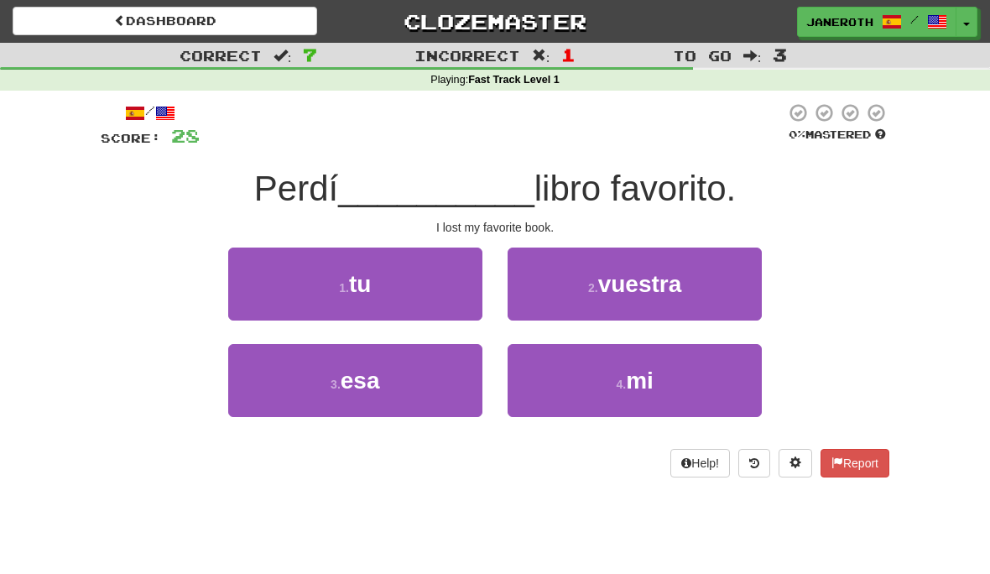
click at [648, 391] on span "mi" at bounding box center [640, 380] width 28 height 26
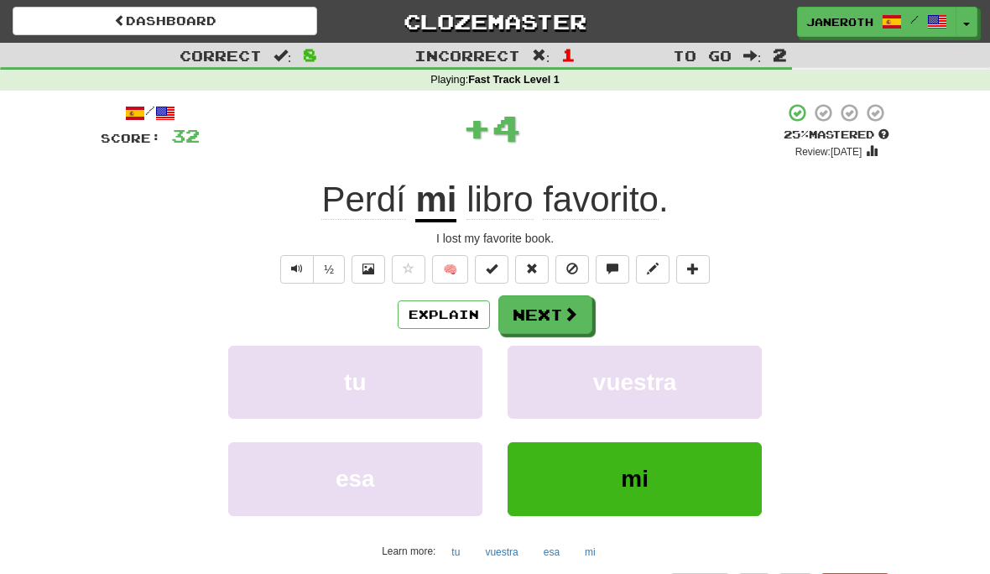
click at [561, 321] on button "Next" at bounding box center [545, 314] width 94 height 39
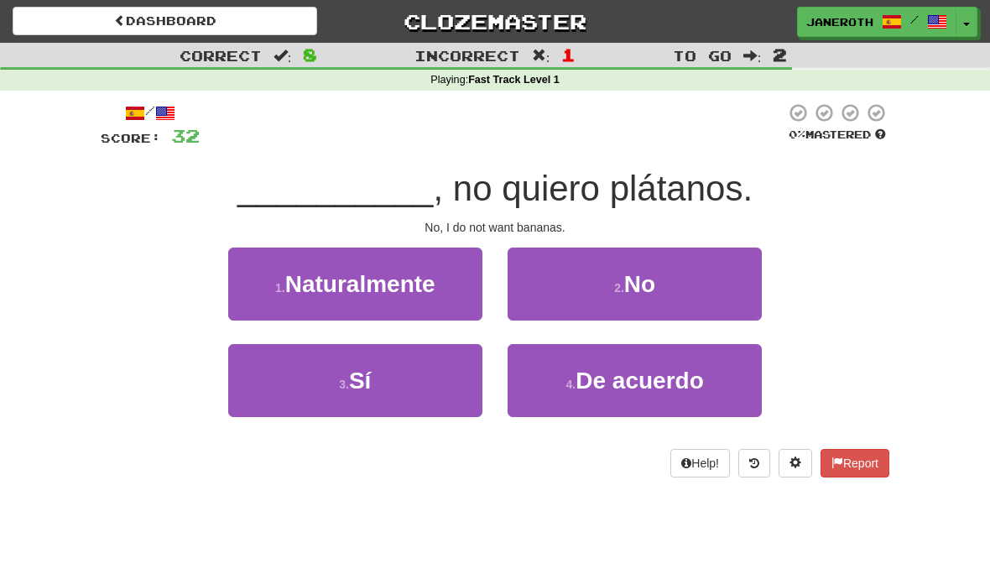
click at [655, 287] on span "No" at bounding box center [639, 284] width 31 height 26
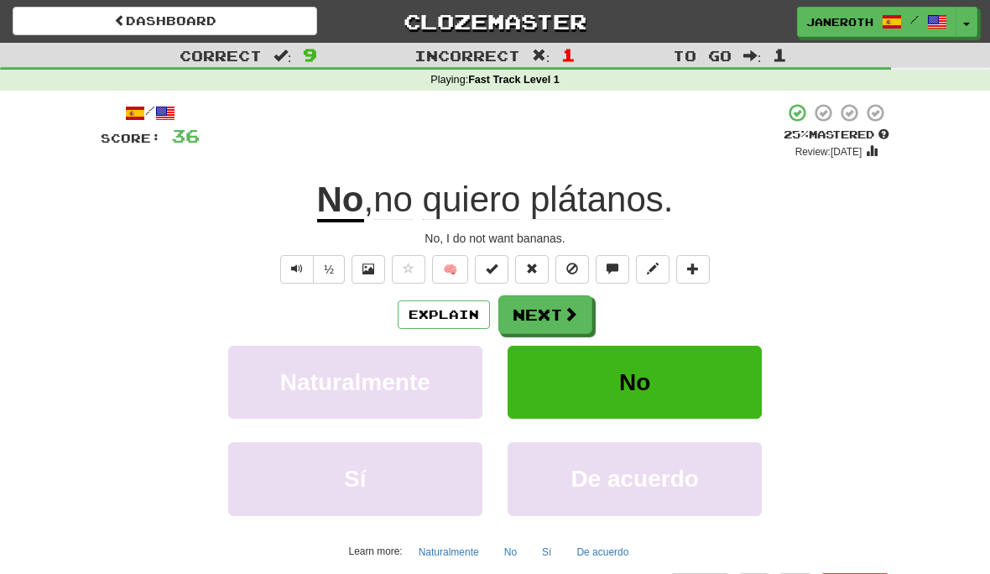
click at [567, 312] on span at bounding box center [570, 313] width 15 height 15
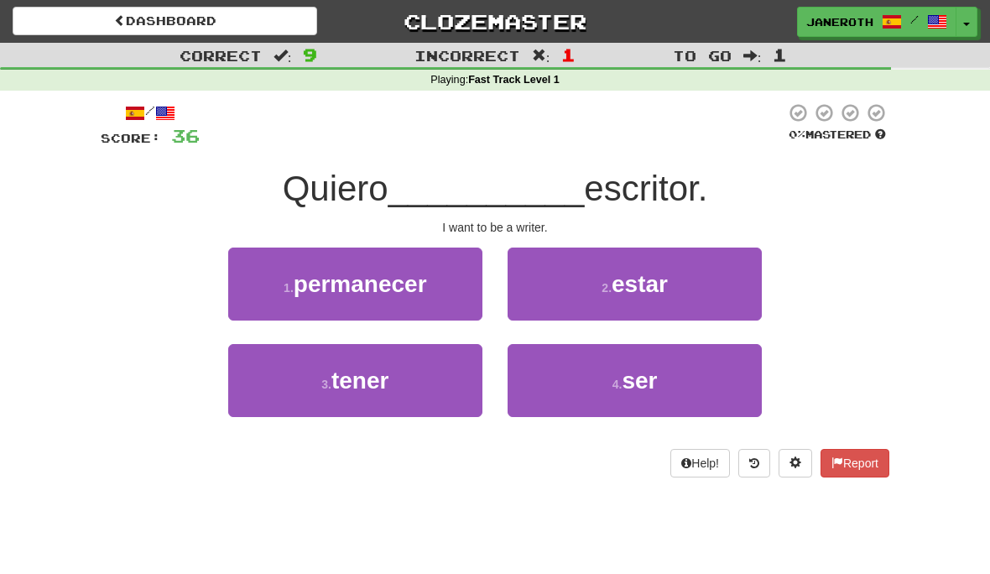
click at [643, 383] on span "ser" at bounding box center [639, 380] width 35 height 26
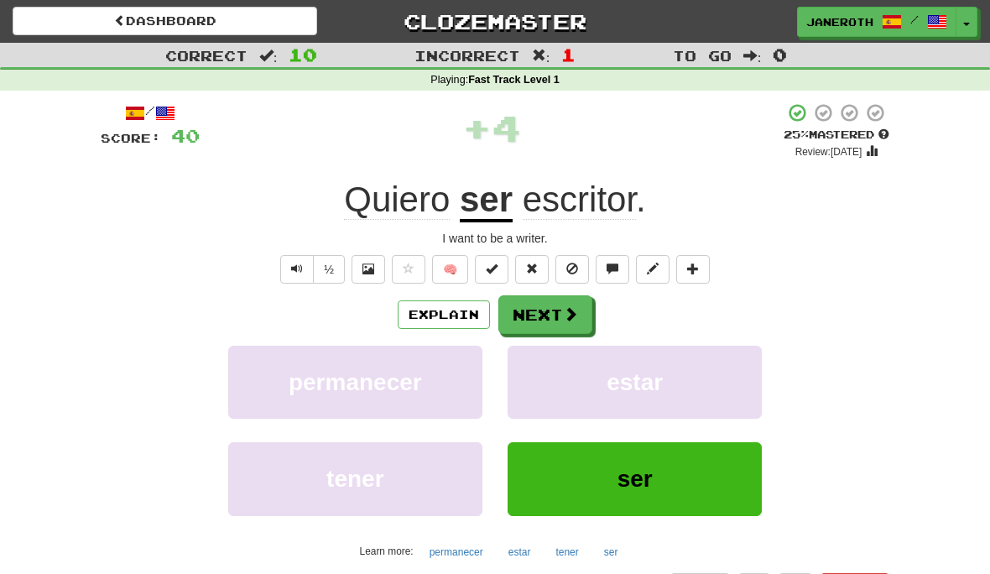
click at [574, 317] on span at bounding box center [570, 313] width 15 height 15
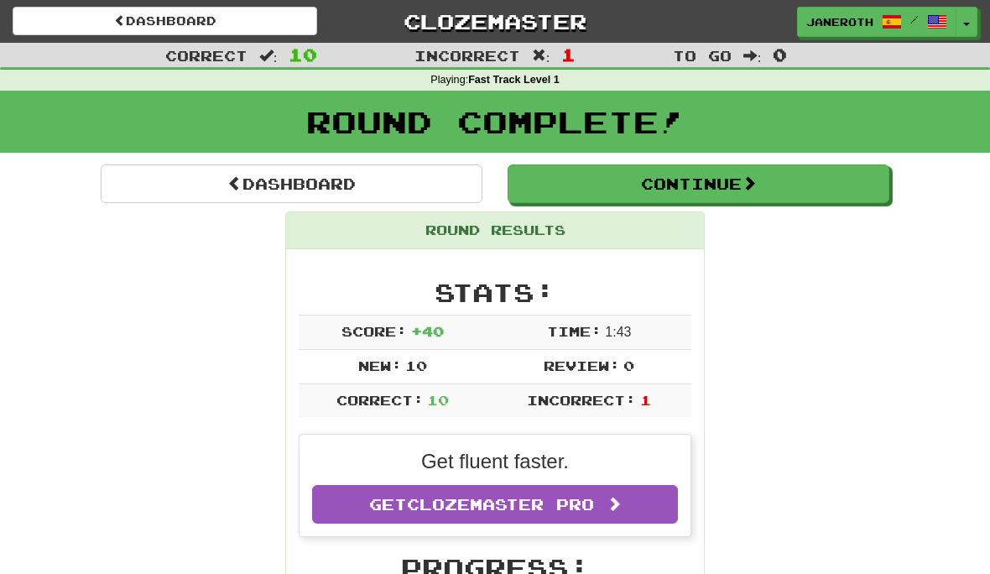
click at [746, 188] on button "Continue" at bounding box center [698, 183] width 382 height 39
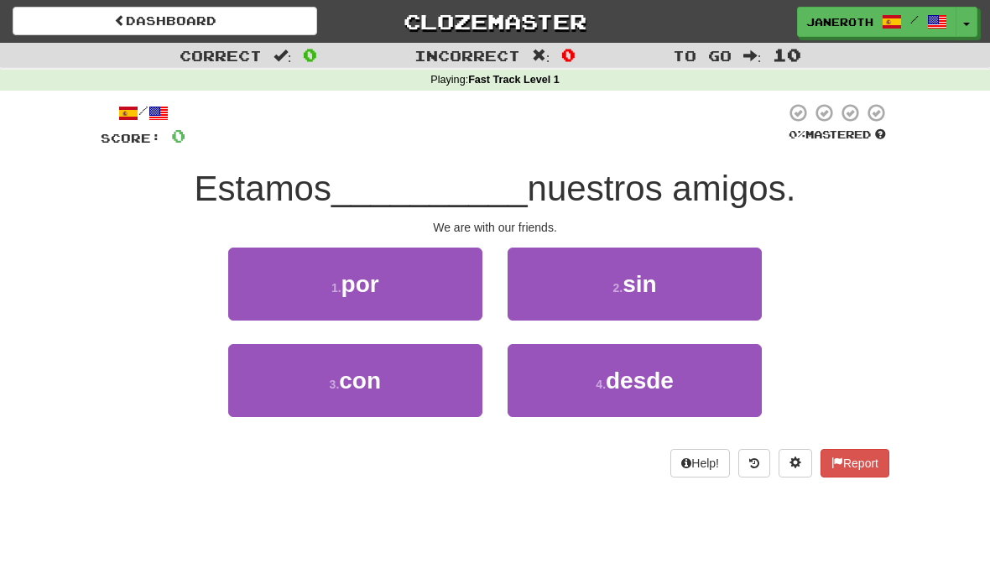
click at [406, 391] on button "3 . con" at bounding box center [355, 380] width 254 height 73
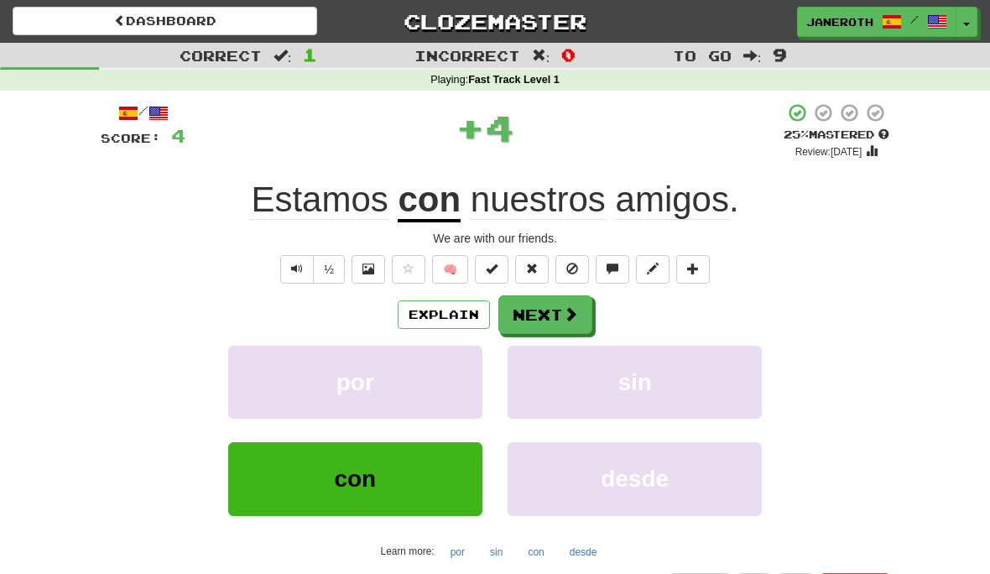
click at [571, 306] on span at bounding box center [570, 313] width 15 height 15
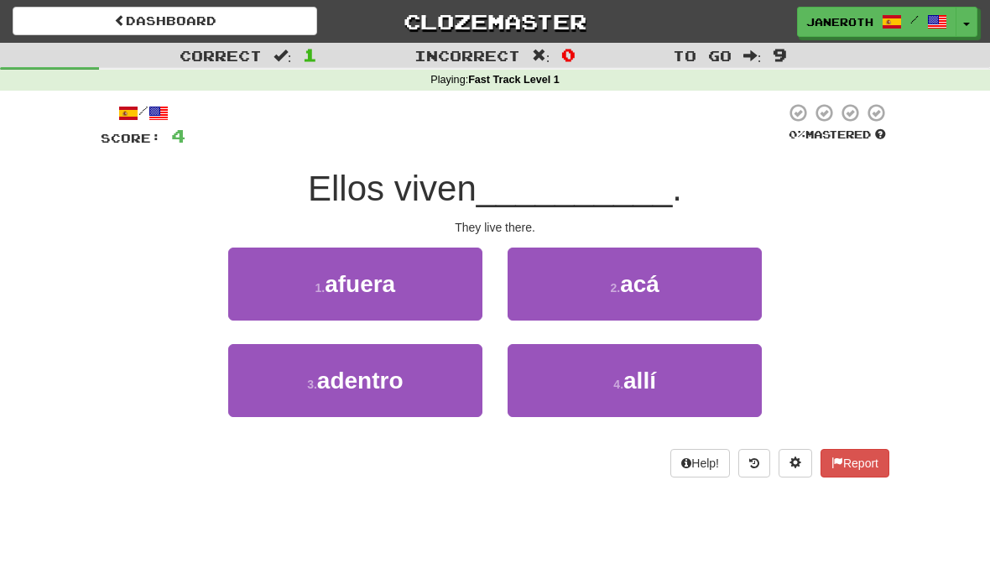
click at [648, 378] on span "allí" at bounding box center [639, 380] width 33 height 26
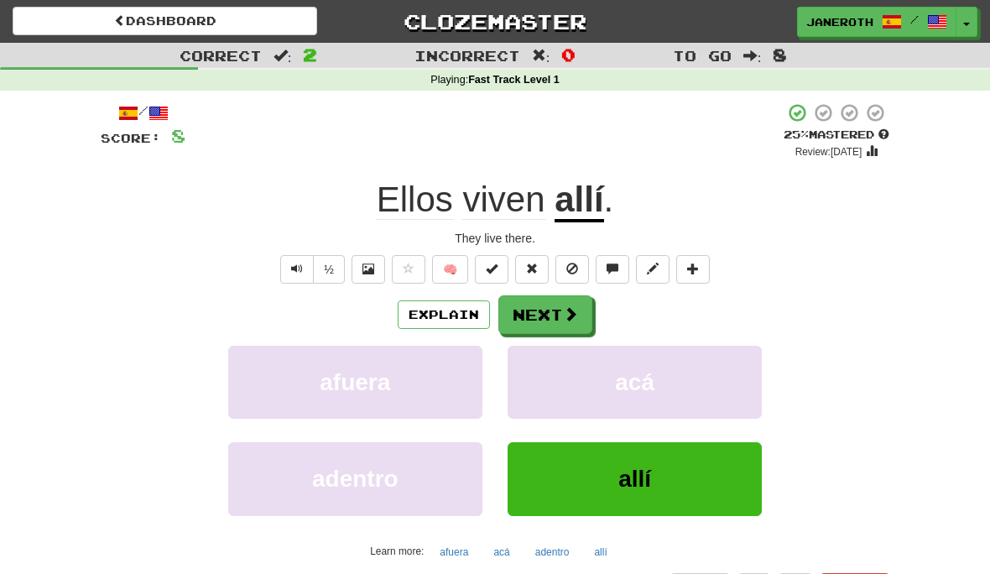
click at [560, 317] on button "Next" at bounding box center [545, 314] width 94 height 39
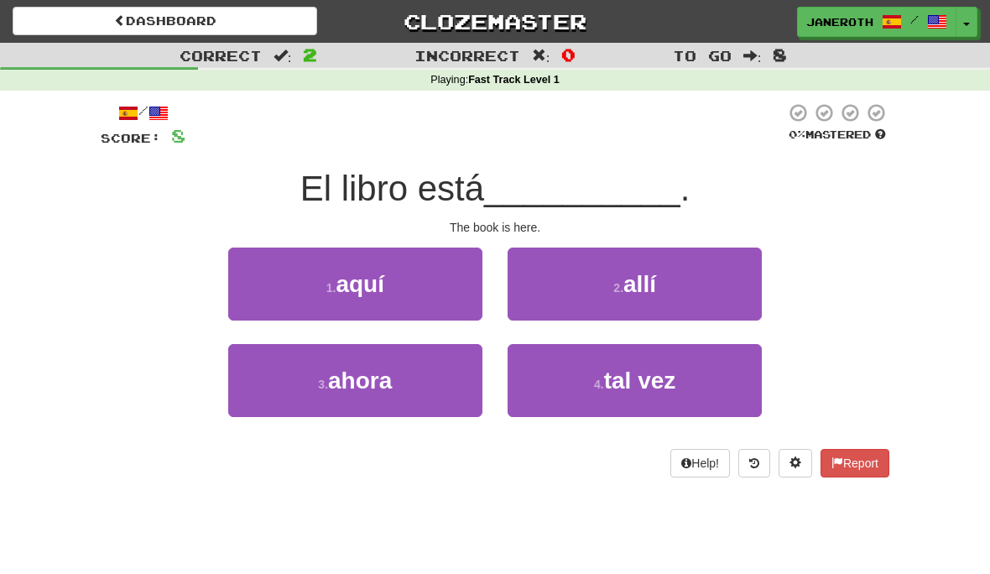
click at [377, 280] on span "aquí" at bounding box center [360, 284] width 49 height 26
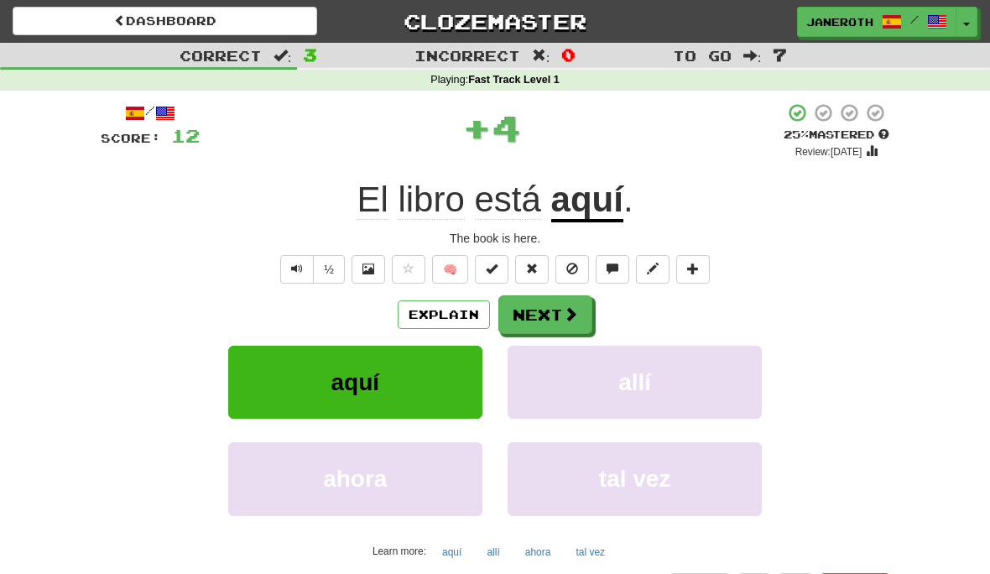
click at [575, 314] on span at bounding box center [570, 313] width 15 height 15
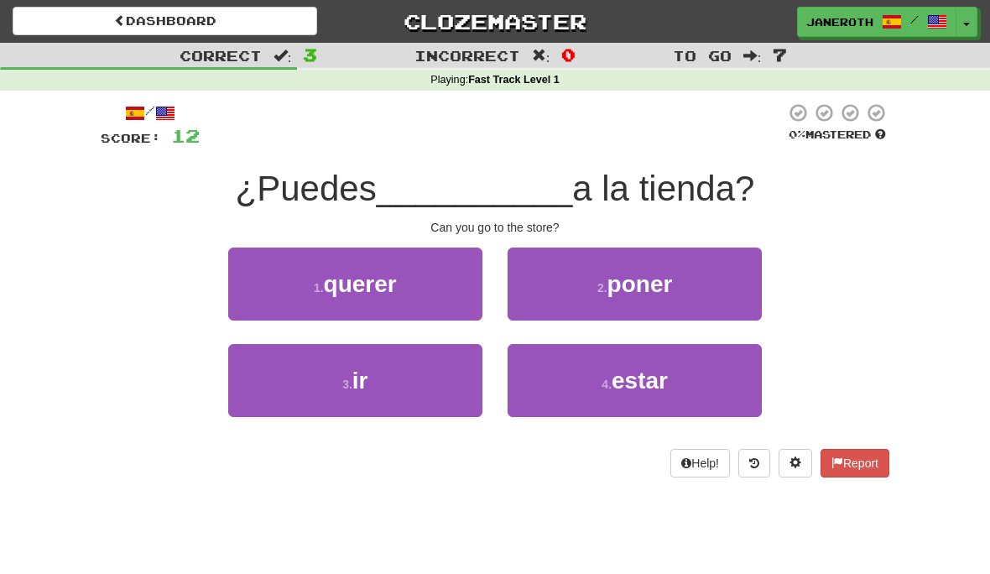
click at [363, 391] on span "ir" at bounding box center [360, 380] width 16 height 26
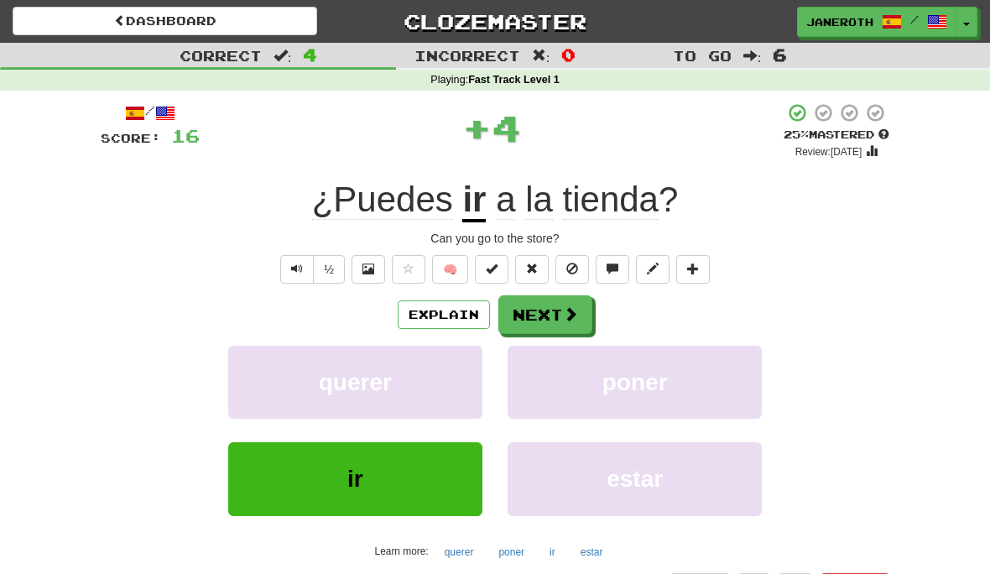
click at [551, 319] on button "Next" at bounding box center [545, 314] width 94 height 39
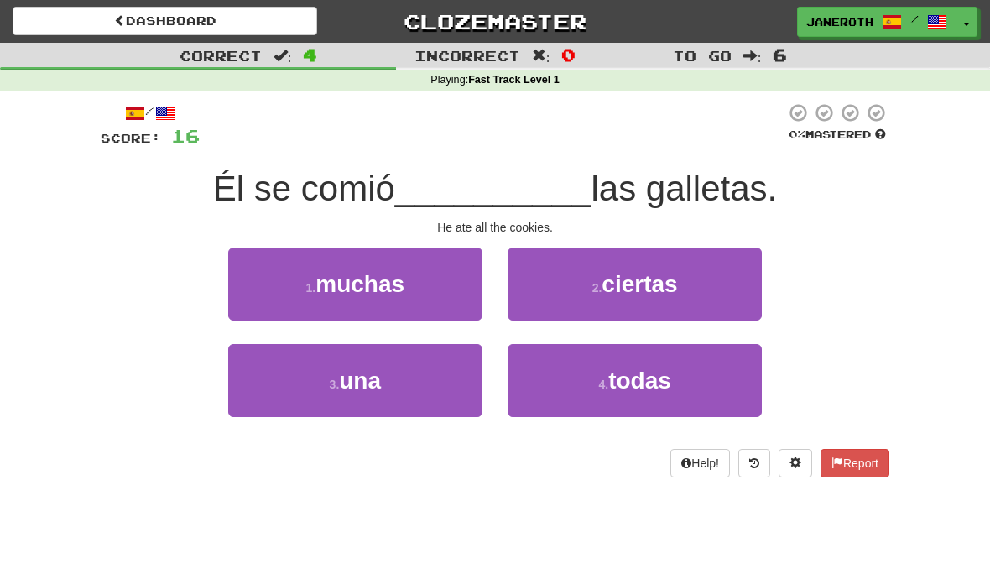
click at [646, 383] on span "todas" at bounding box center [639, 380] width 63 height 26
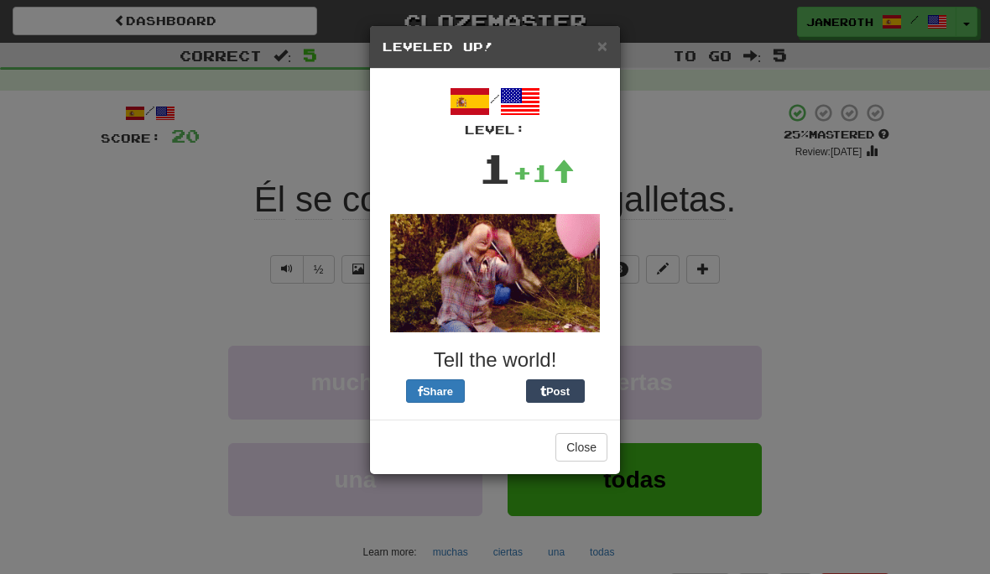
click at [584, 445] on button "Close" at bounding box center [581, 447] width 52 height 29
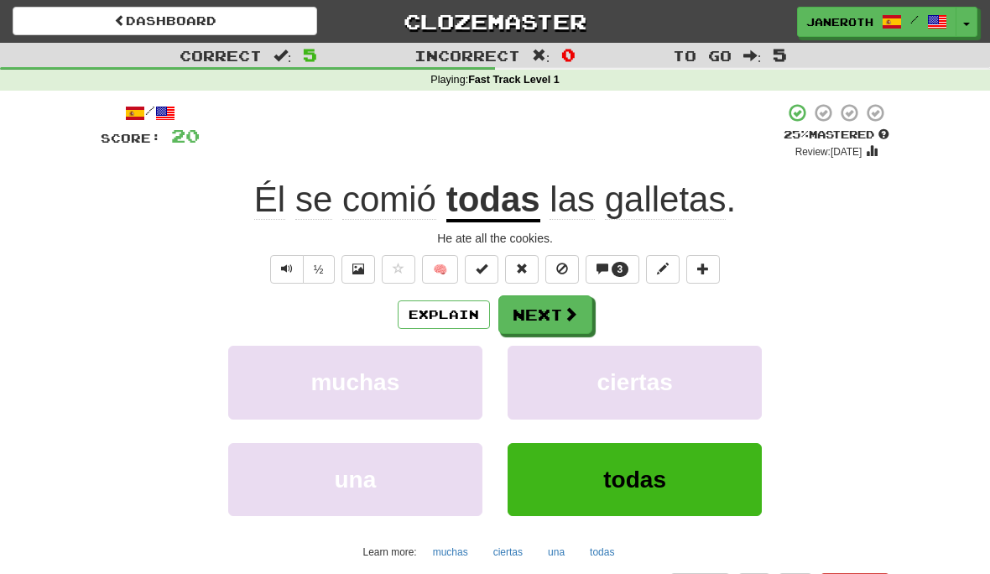
click at [566, 311] on span at bounding box center [570, 313] width 15 height 15
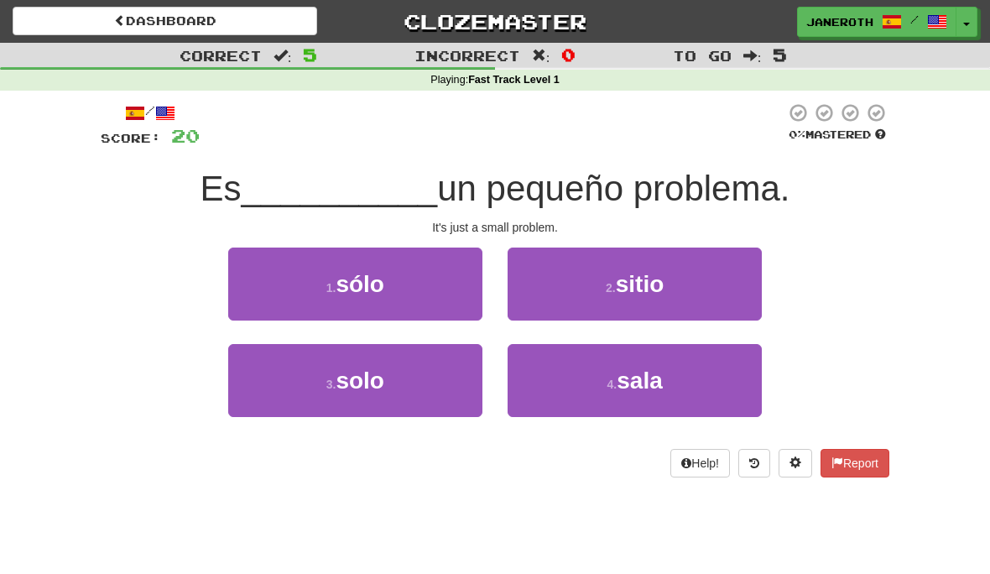
click at [394, 389] on button "3 . solo" at bounding box center [355, 380] width 254 height 73
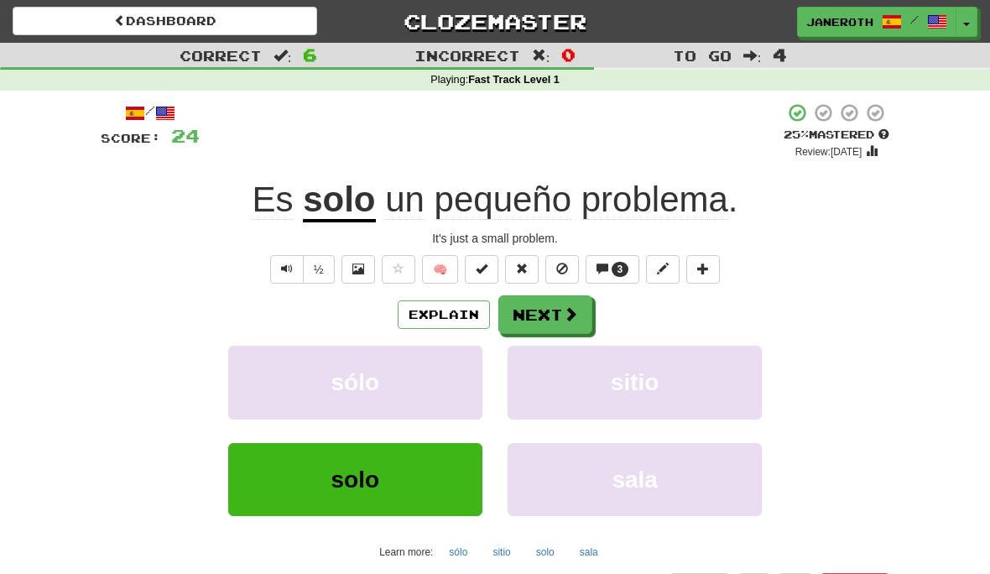
click at [563, 315] on span at bounding box center [570, 313] width 15 height 15
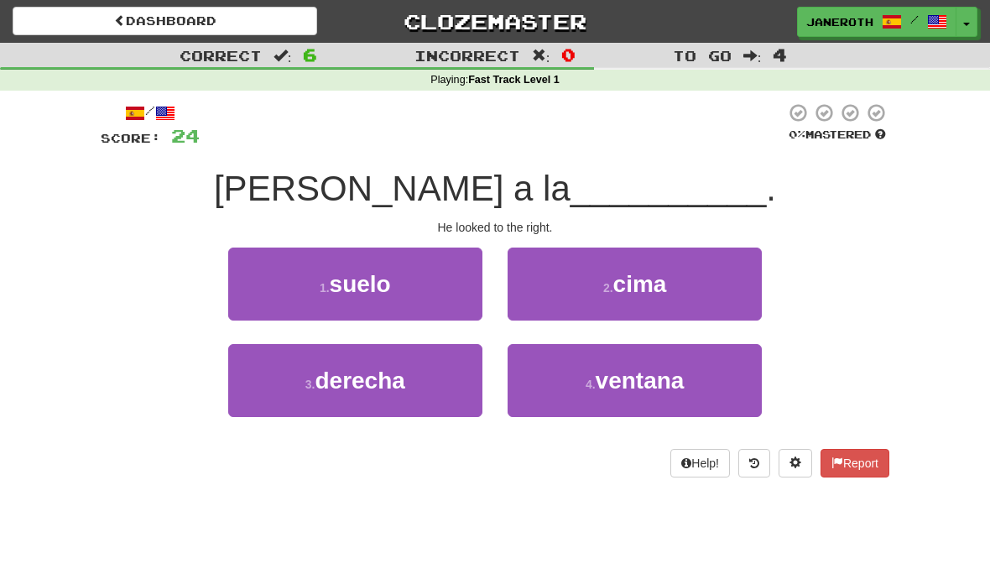
click at [384, 387] on span "derecha" at bounding box center [360, 380] width 90 height 26
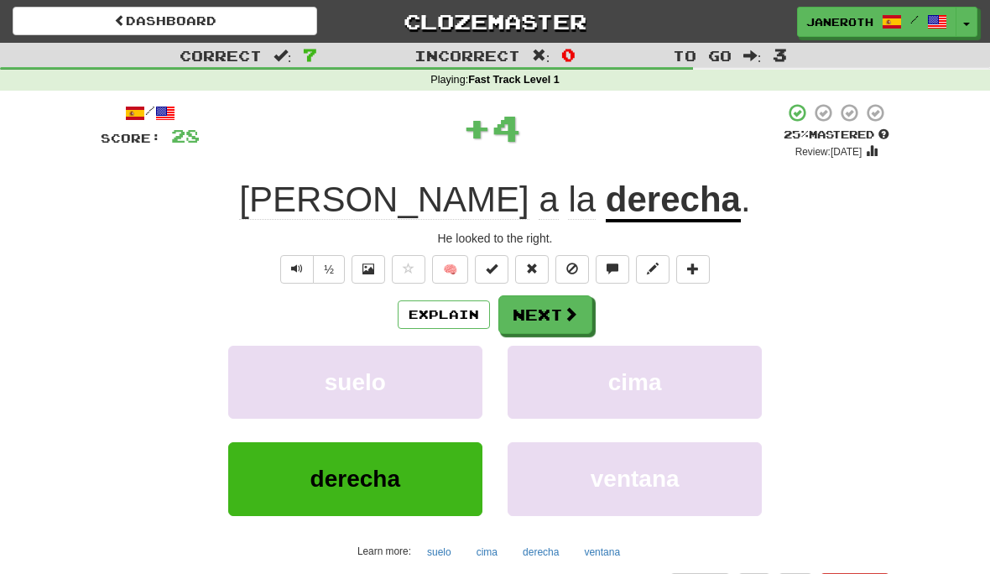
click at [564, 319] on span at bounding box center [570, 313] width 15 height 15
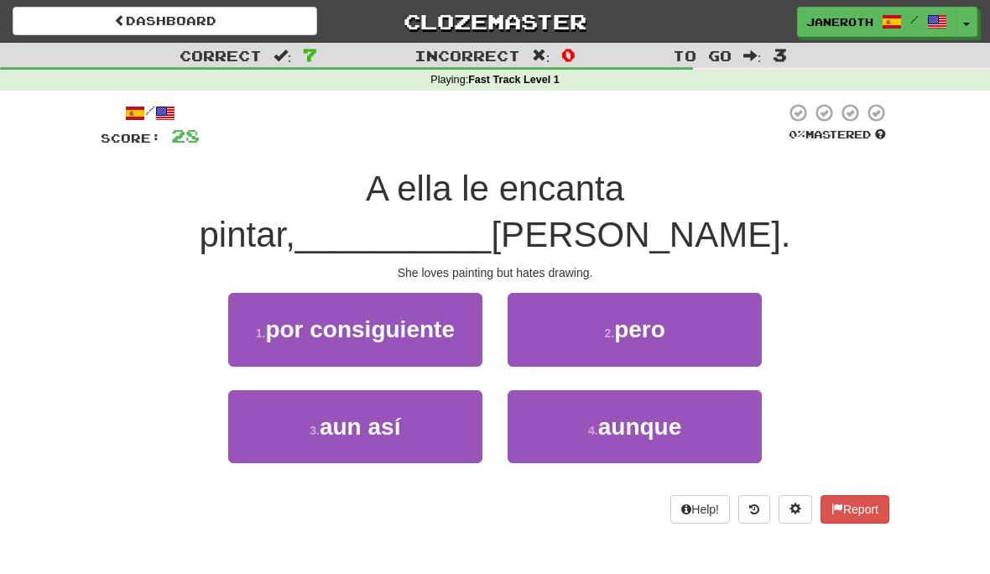
click at [656, 316] on span "pero" at bounding box center [639, 329] width 51 height 26
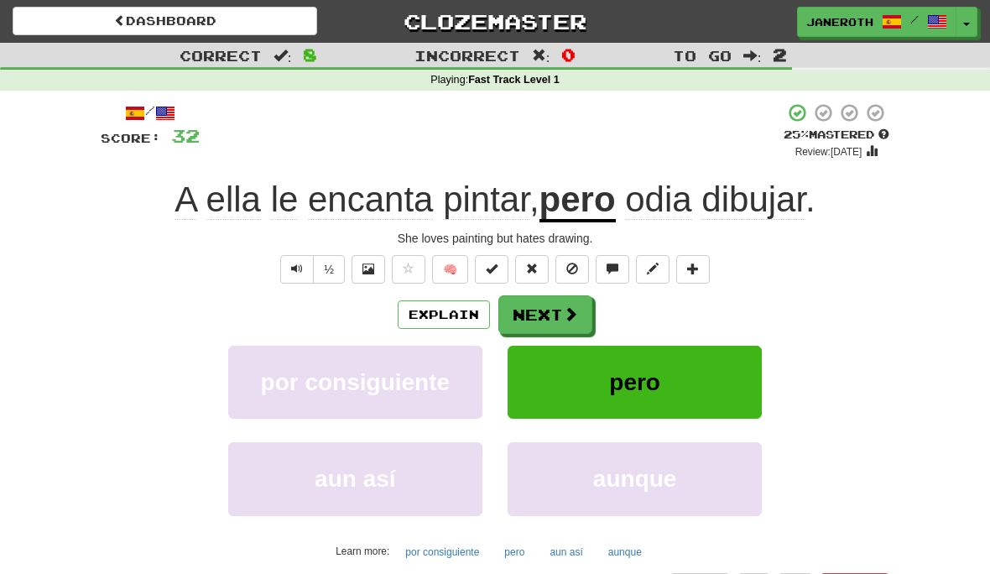
click at [556, 320] on button "Next" at bounding box center [545, 314] width 94 height 39
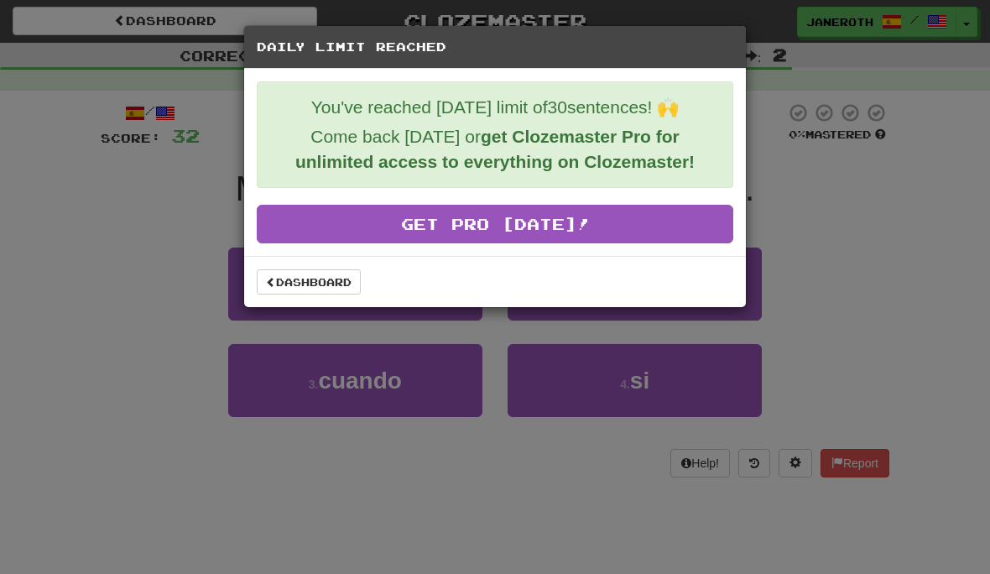
click at [838, 220] on div "Daily Limit Reached You've reached today's limit of 30 sentences! 🙌 Come back t…" at bounding box center [495, 287] width 990 height 574
